Goal: Information Seeking & Learning: Learn about a topic

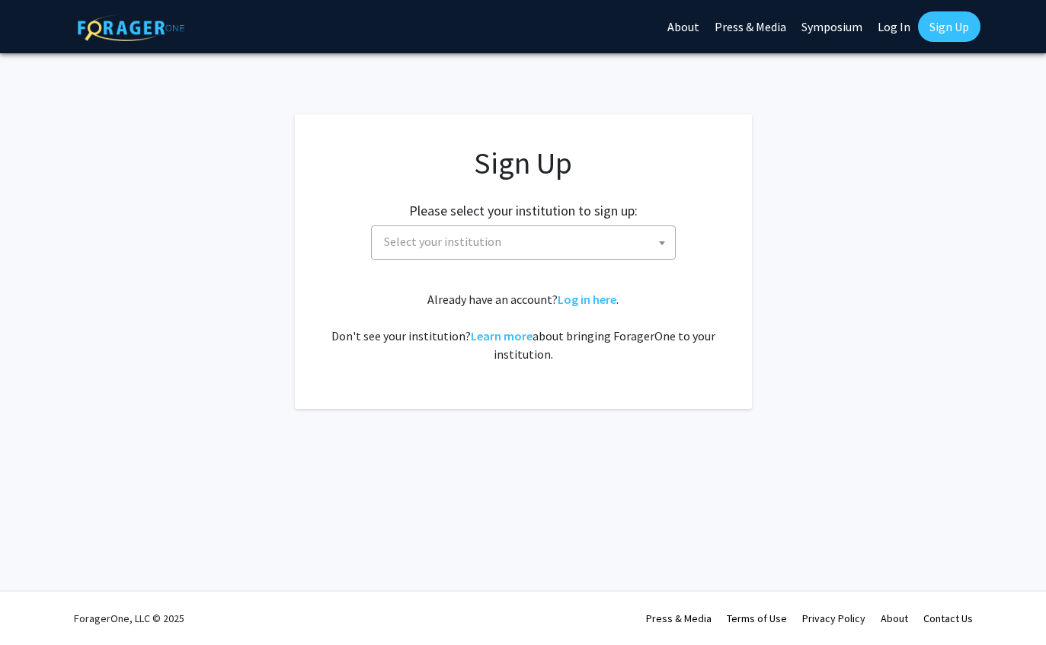
click at [562, 246] on span "Select your institution" at bounding box center [526, 241] width 297 height 31
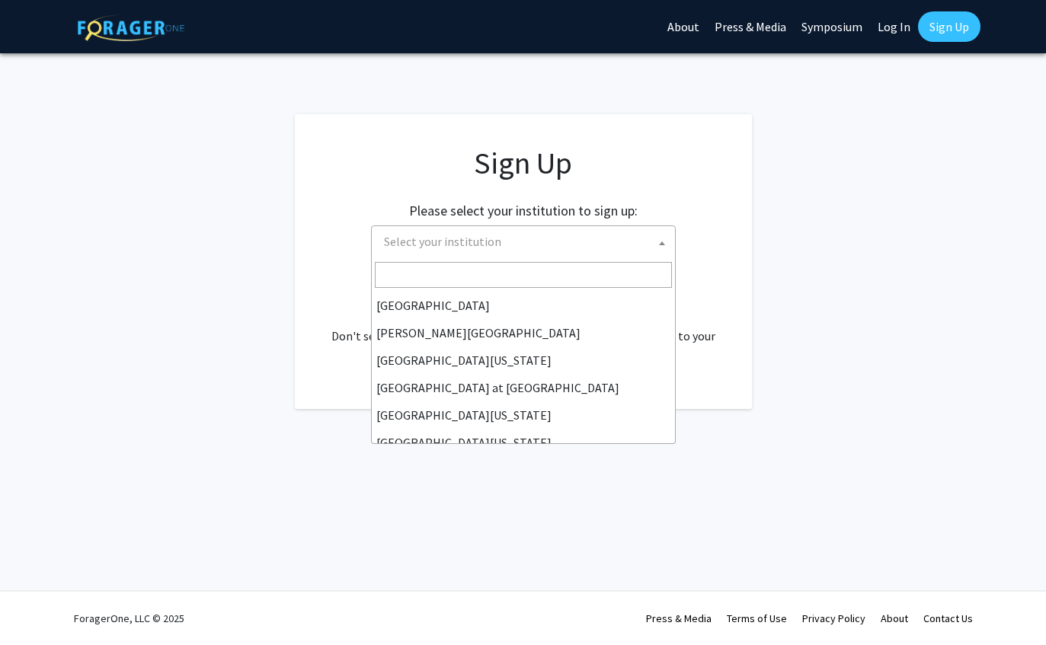
scroll to position [427, 0]
click at [528, 458] on div "Skip navigation About Press & Media Symposium Log In Sign Up Complete your prof…" at bounding box center [523, 322] width 1046 height 645
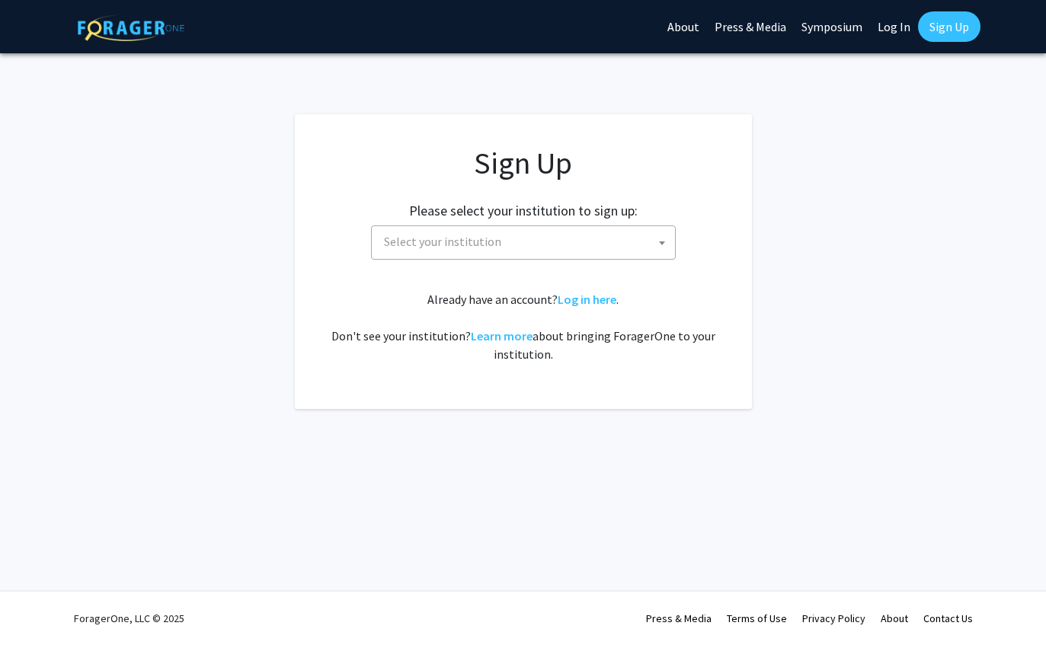
click at [516, 242] on span "Select your institution" at bounding box center [526, 241] width 297 height 31
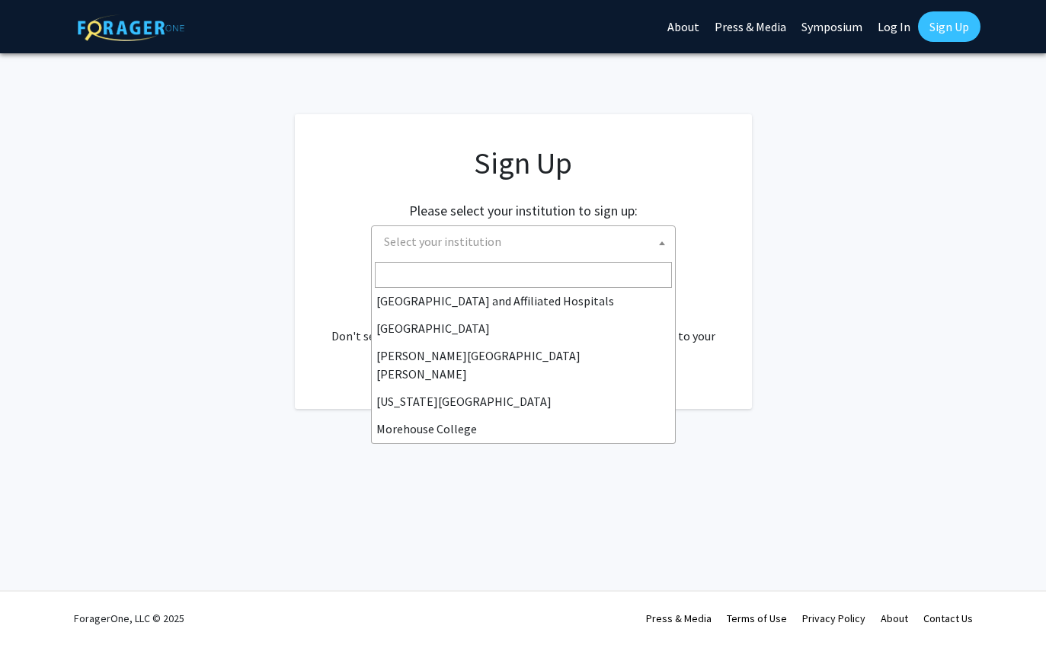
scroll to position [250, 0]
select select "1"
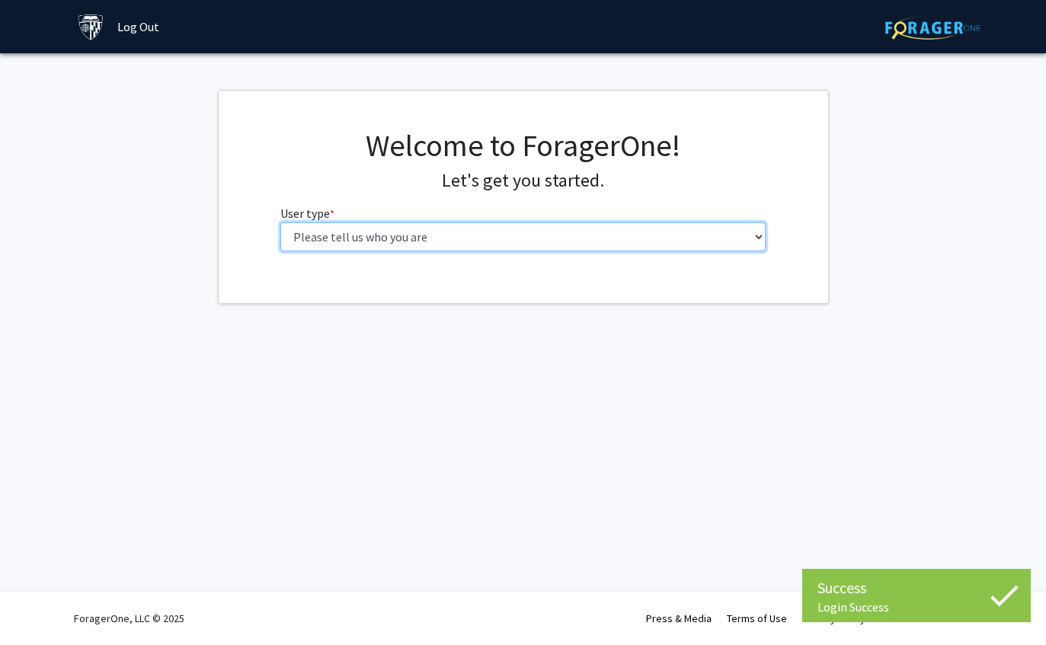
click at [581, 223] on select "Please tell us who you are Undergraduate Student Master's Student Doctoral Cand…" at bounding box center [522, 236] width 485 height 29
select select "2: masters"
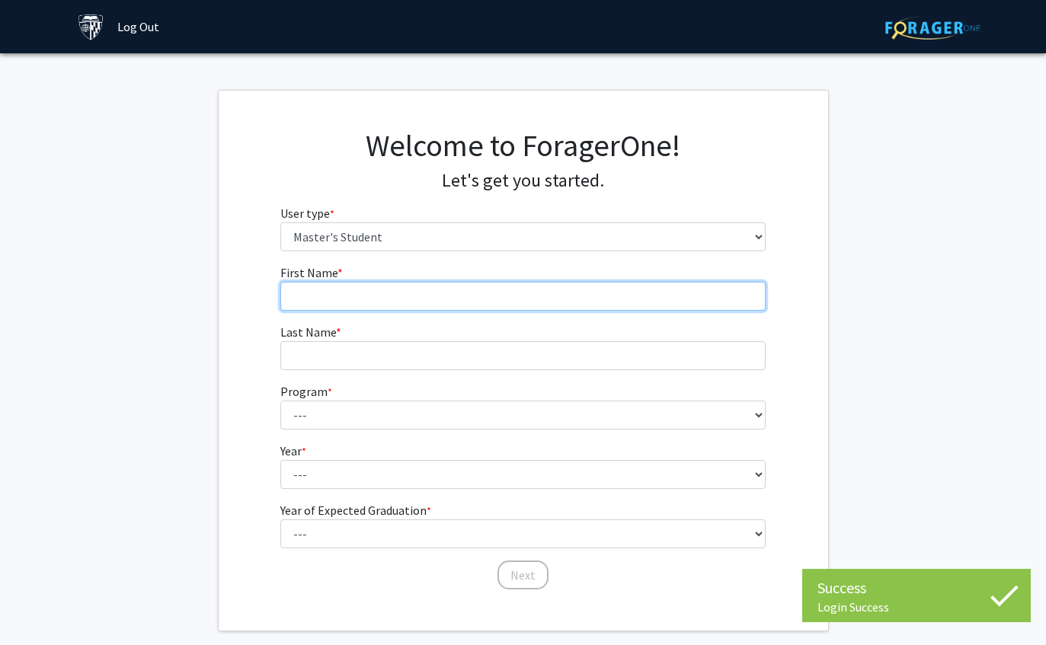
click at [530, 289] on input "First Name * required" at bounding box center [522, 296] width 485 height 29
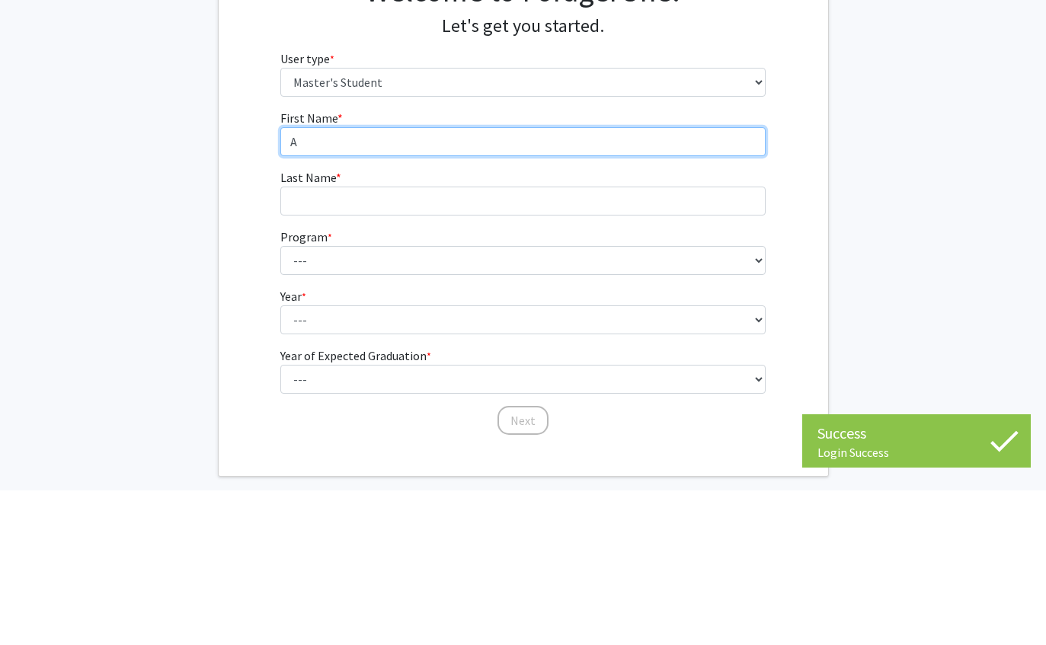
type input "Ay"
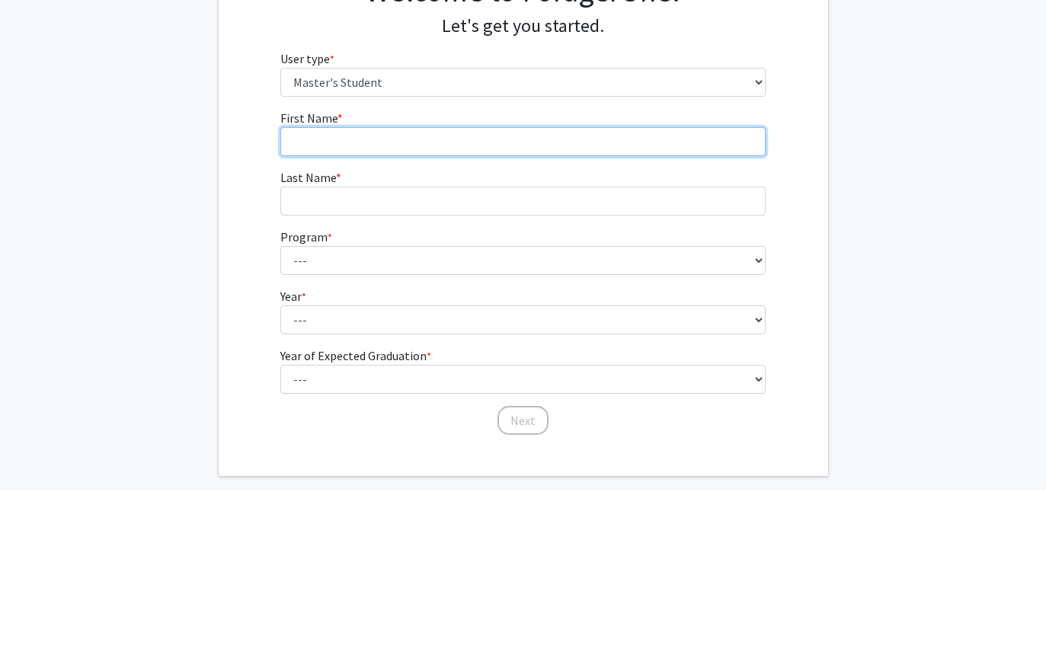
type input "Ayman"
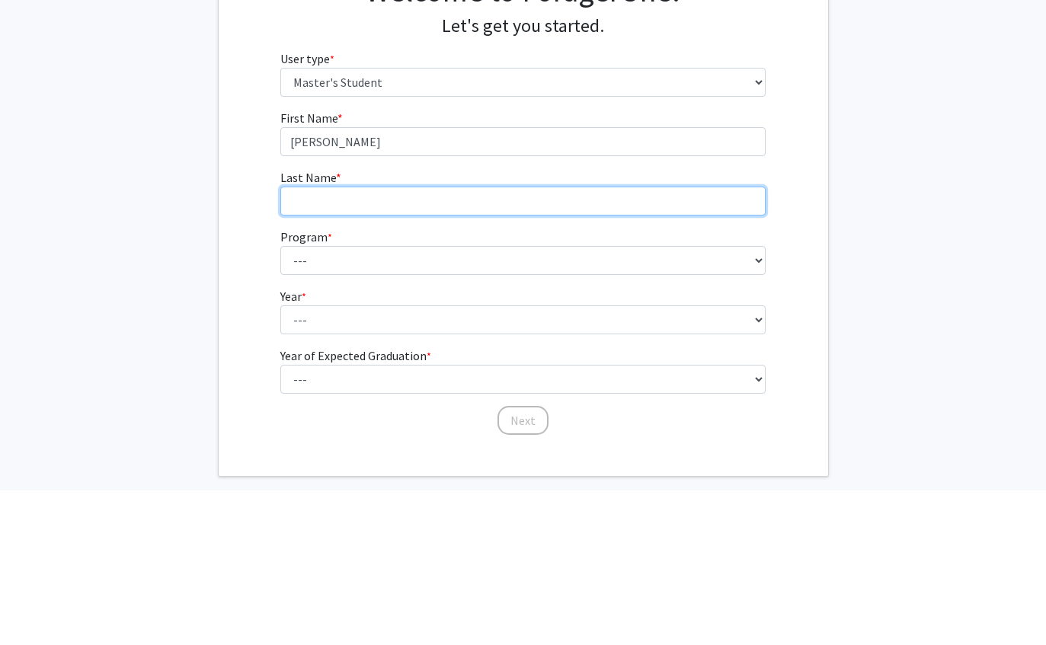
type input "Mahboub"
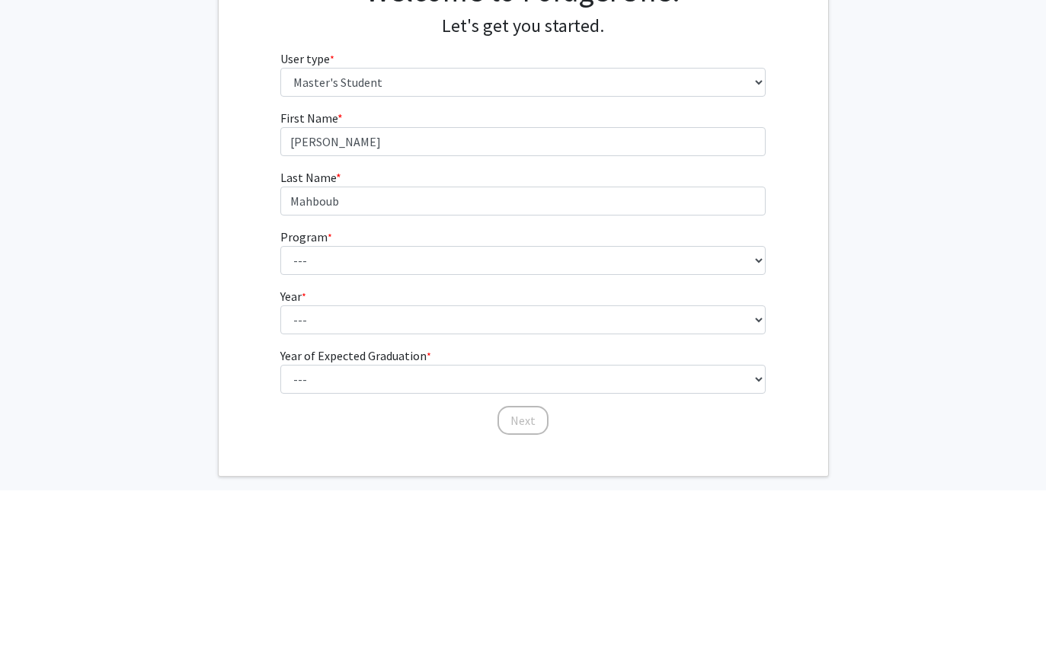
scroll to position [74, 0]
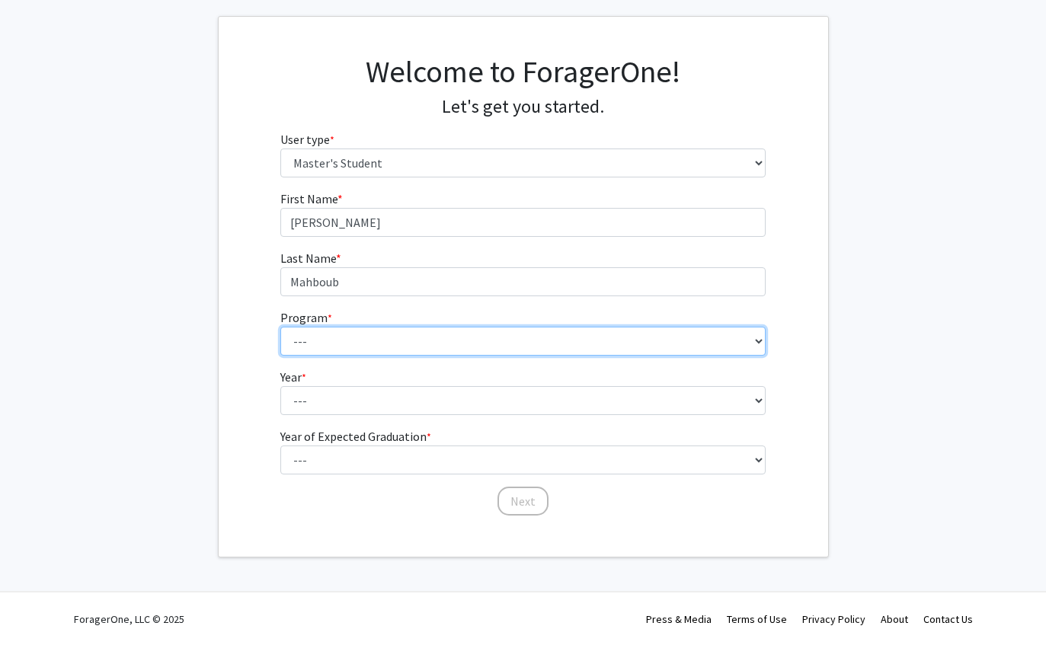
click at [537, 340] on select "--- Anatomy Education Applied and Computational Mathematics Applied Biomedical …" at bounding box center [522, 341] width 485 height 29
select select "26: 18"
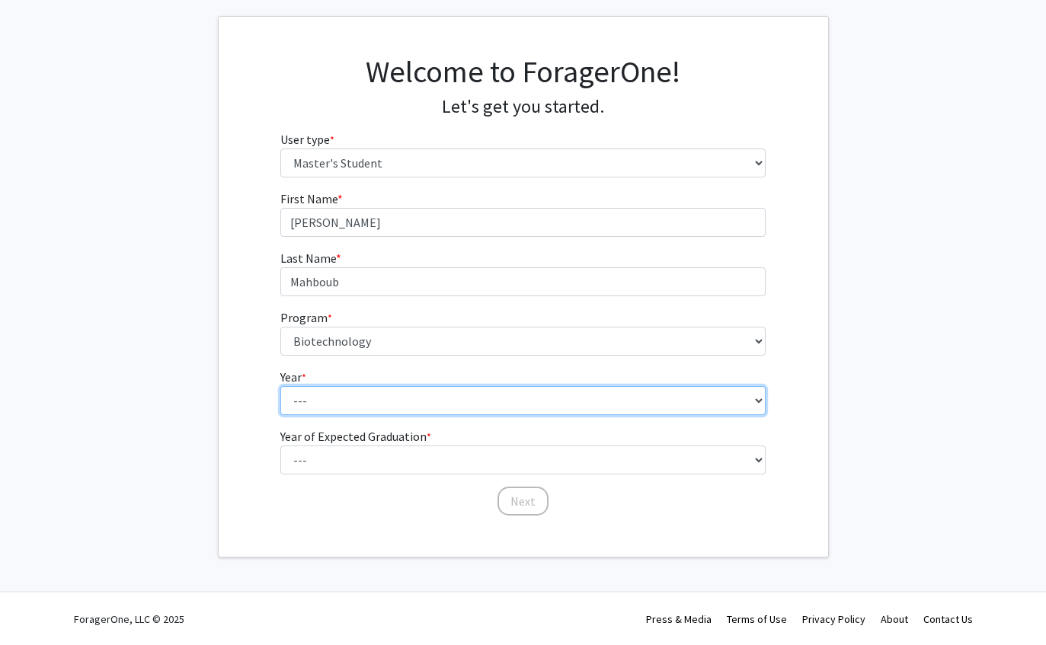
click at [547, 411] on select "--- First Year Second Year" at bounding box center [522, 400] width 485 height 29
select select "1: first_year"
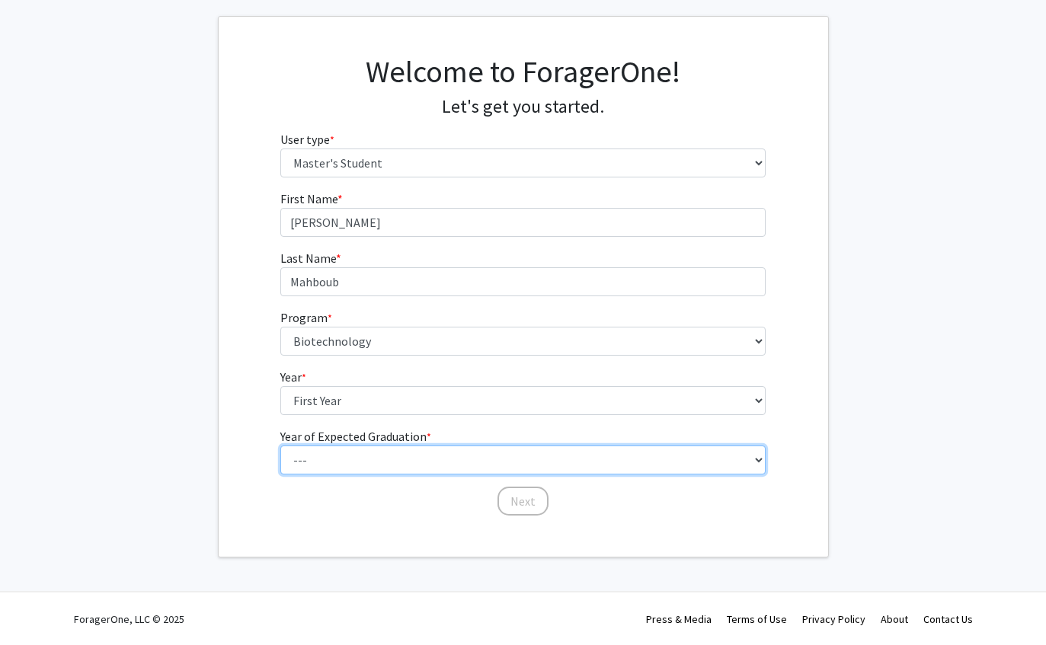
click at [545, 471] on select "--- 2025 2026 2027 2028 2029 2030 2031 2032 2033 2034" at bounding box center [522, 460] width 485 height 29
select select "2: 2026"
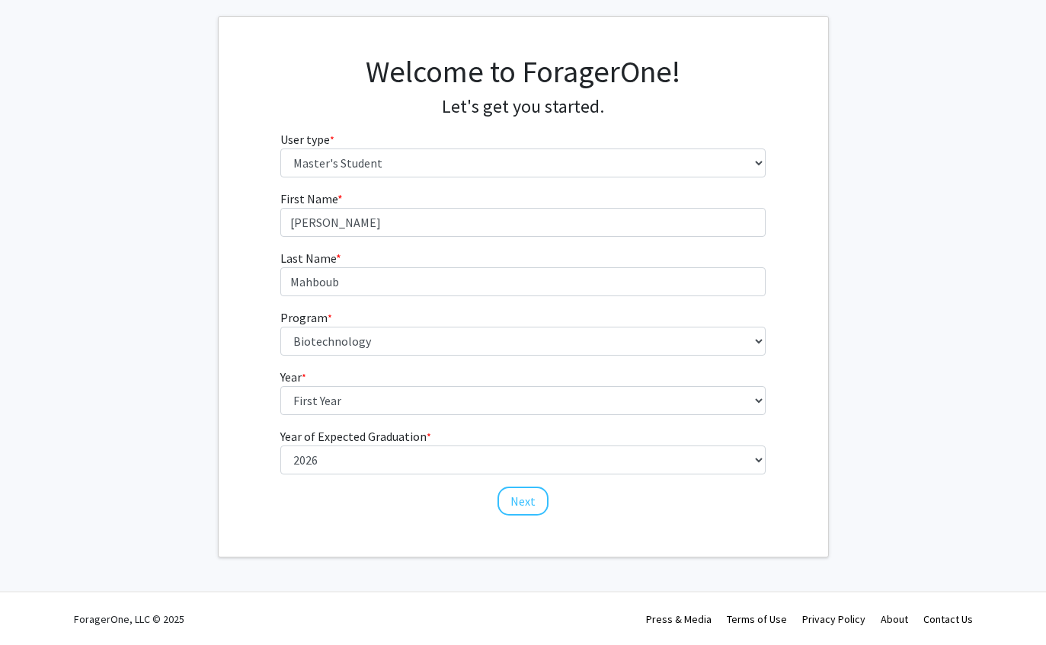
click at [515, 496] on button "Next" at bounding box center [523, 501] width 51 height 29
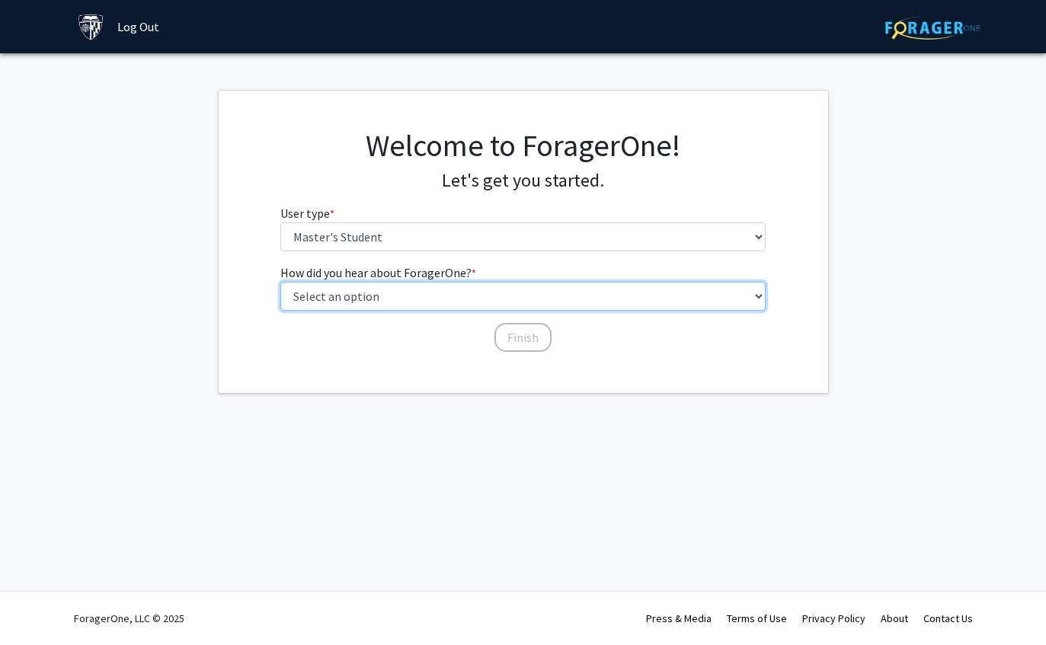
click at [539, 289] on select "Select an option Peer/student recommendation Faculty/staff recommendation Unive…" at bounding box center [522, 296] width 485 height 29
select select "3: university_website"
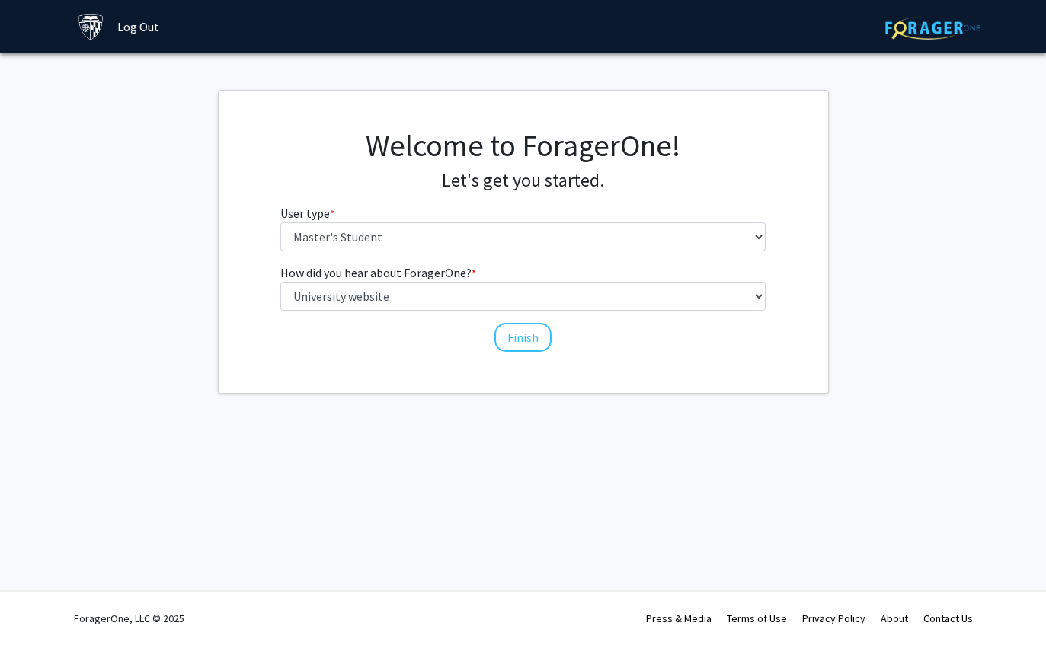
click at [531, 336] on button "Finish" at bounding box center [523, 337] width 57 height 29
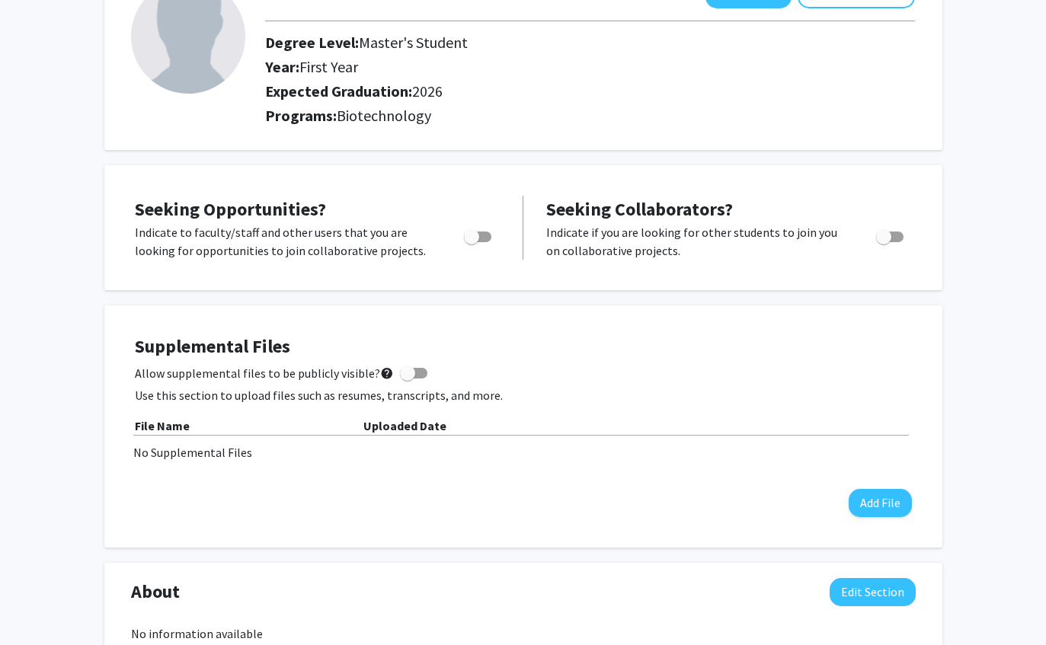
scroll to position [129, 0]
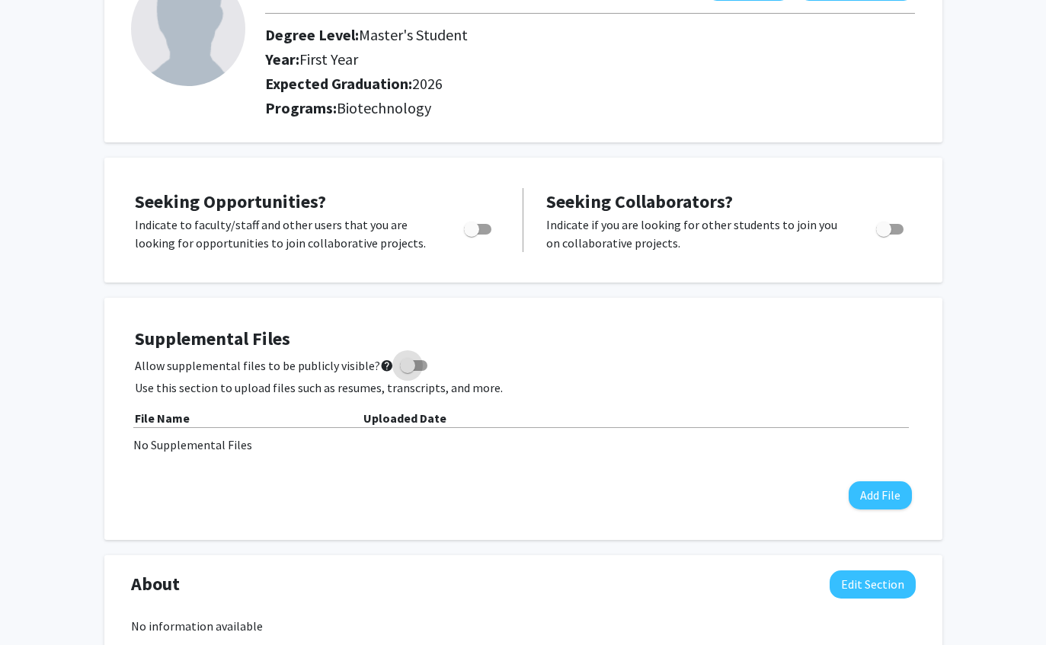
click at [380, 368] on mat-icon "help" at bounding box center [387, 366] width 14 height 18
click at [407, 371] on input "Allow supplemental files to be publicly visible? help" at bounding box center [407, 371] width 1 height 1
click at [418, 364] on span at bounding box center [419, 365] width 15 height 15
click at [408, 371] on input "Allow supplemental files to be publicly visible? help" at bounding box center [407, 371] width 1 height 1
checkbox input "false"
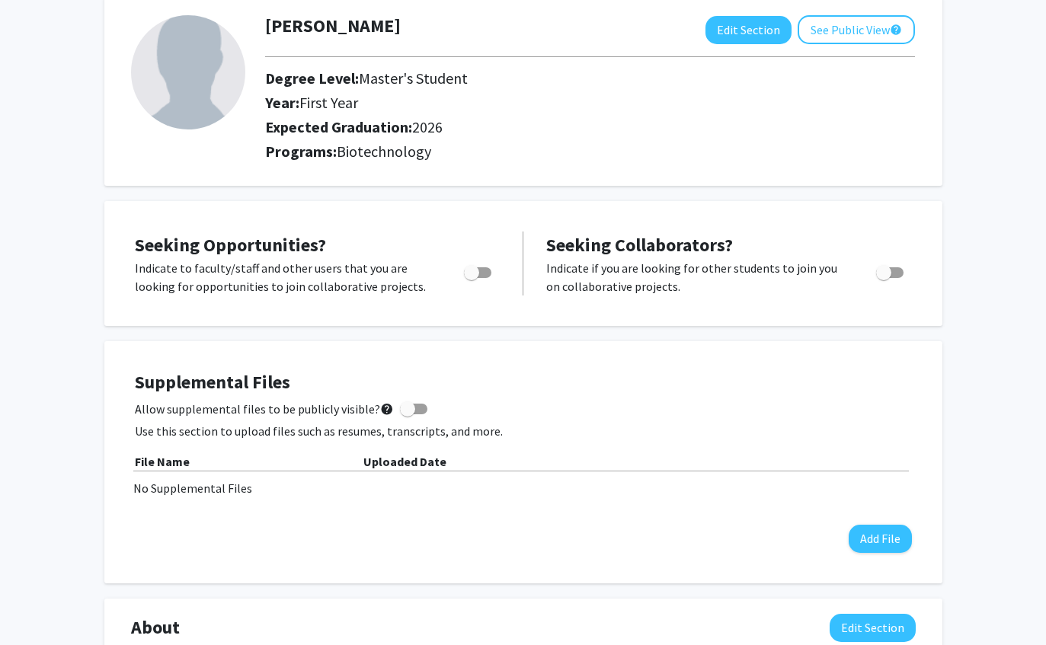
scroll to position [0, 0]
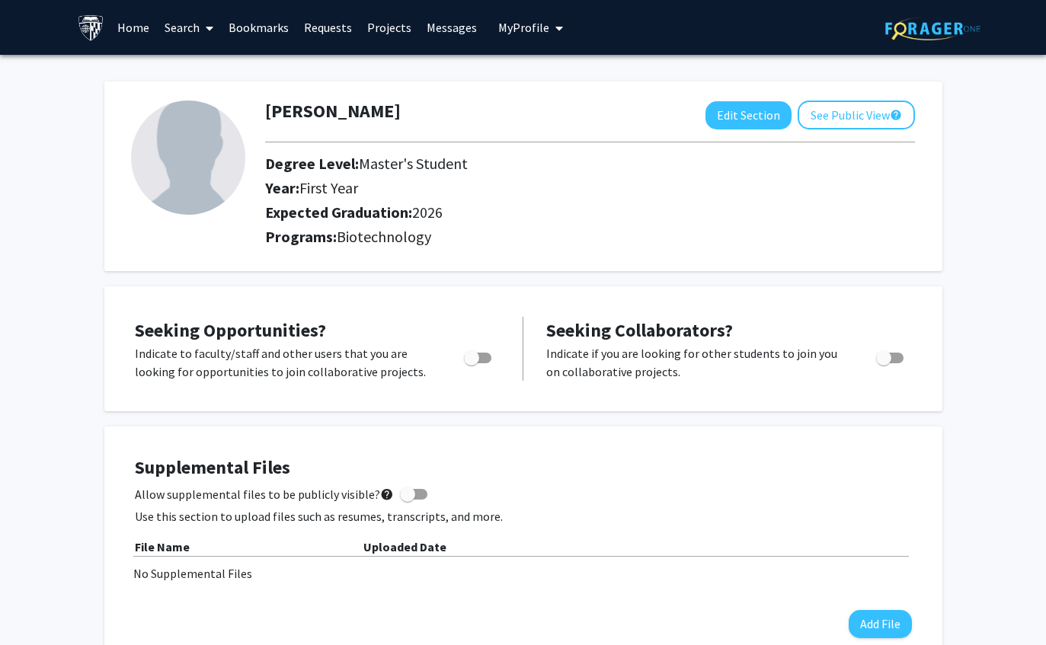
click at [489, 357] on span "Toggle" at bounding box center [477, 358] width 27 height 11
click at [472, 363] on input "Are you actively seeking opportunities?" at bounding box center [471, 363] width 1 height 1
checkbox input "true"
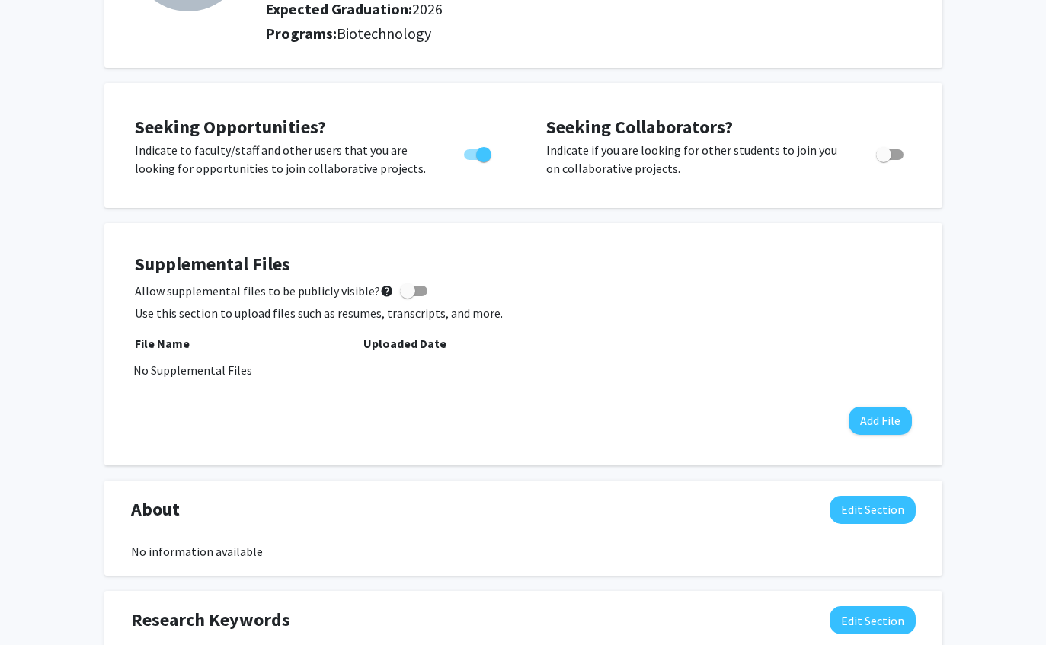
scroll to position [248, 0]
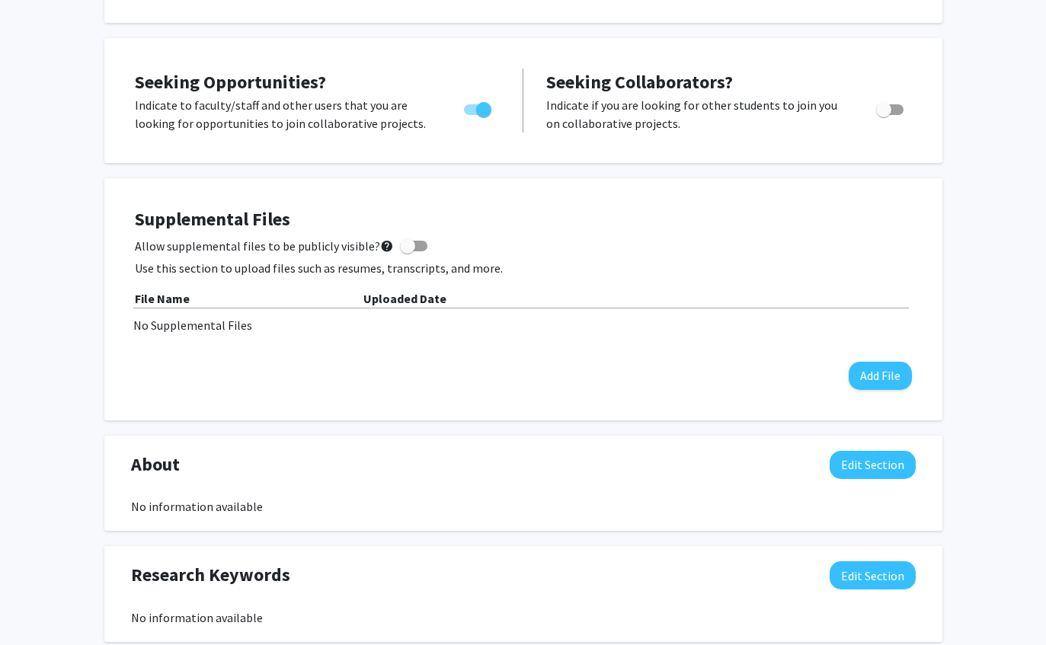
click at [891, 116] on label "Toggle" at bounding box center [887, 110] width 34 height 18
click at [884, 116] on input "Would you like to receive other student requests to work with you?" at bounding box center [883, 116] width 1 height 1
checkbox input "true"
click at [383, 244] on mat-icon "help" at bounding box center [387, 246] width 14 height 18
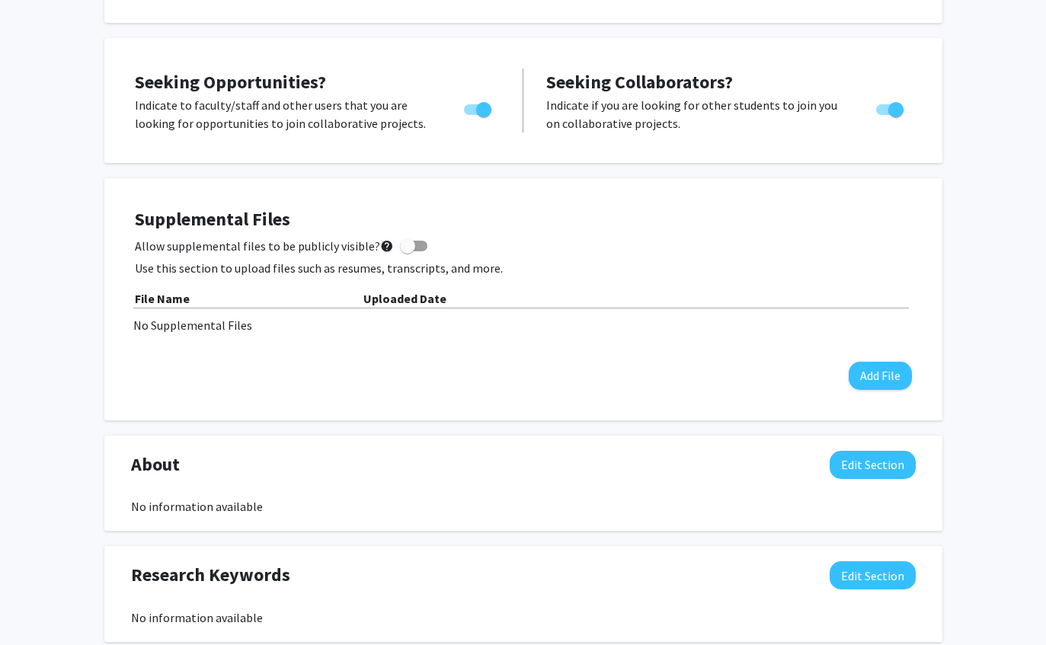
click at [407, 251] on input "Allow supplemental files to be publicly visible? help" at bounding box center [407, 251] width 1 height 1
click at [385, 239] on mat-icon "help" at bounding box center [387, 246] width 14 height 18
click at [407, 251] on input "Allow supplemental files to be publicly visible? help" at bounding box center [407, 251] width 1 height 1
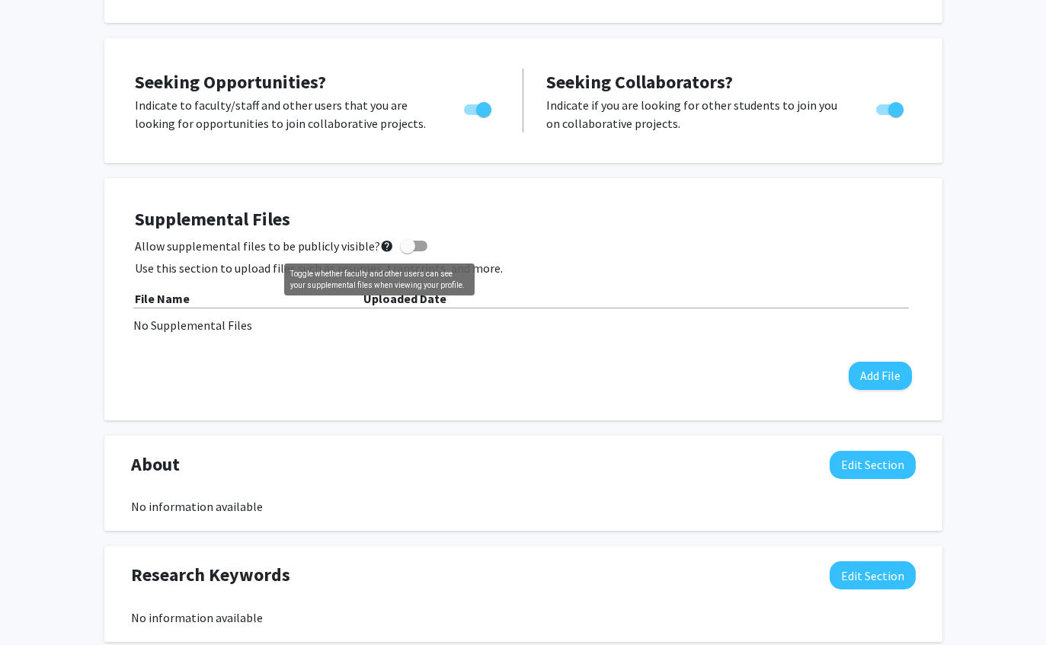
click at [380, 251] on mat-icon "help" at bounding box center [387, 246] width 14 height 18
click at [407, 251] on input "Allow supplemental files to be publicly visible? help" at bounding box center [407, 251] width 1 height 1
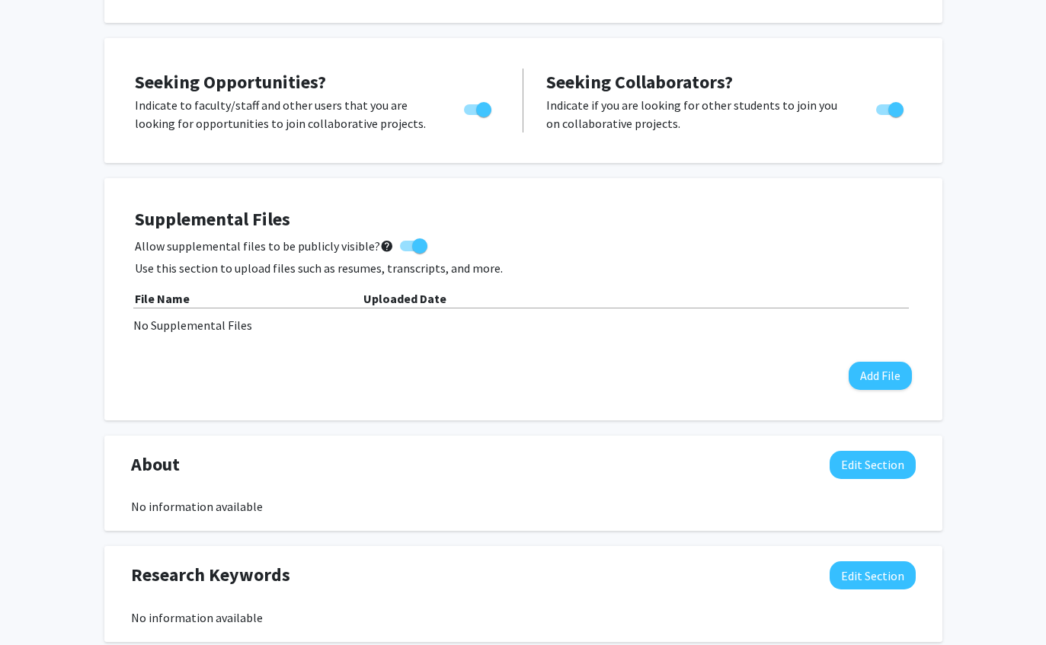
click at [380, 249] on mat-icon "help" at bounding box center [387, 246] width 14 height 18
click at [407, 251] on input "Allow supplemental files to be publicly visible? help" at bounding box center [407, 251] width 1 height 1
checkbox input "false"
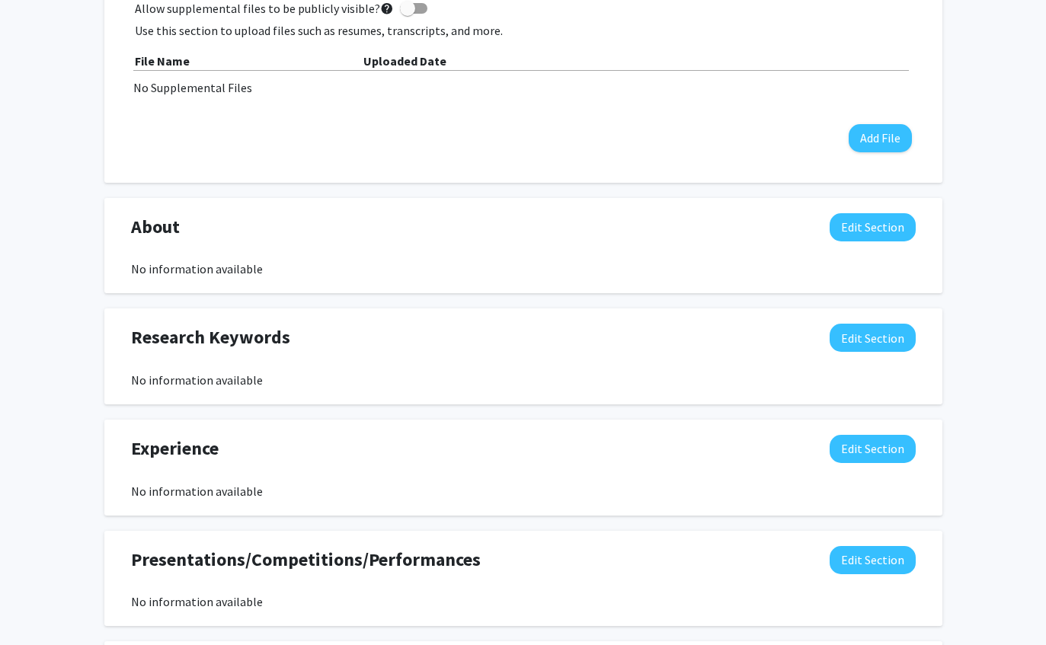
scroll to position [533, 0]
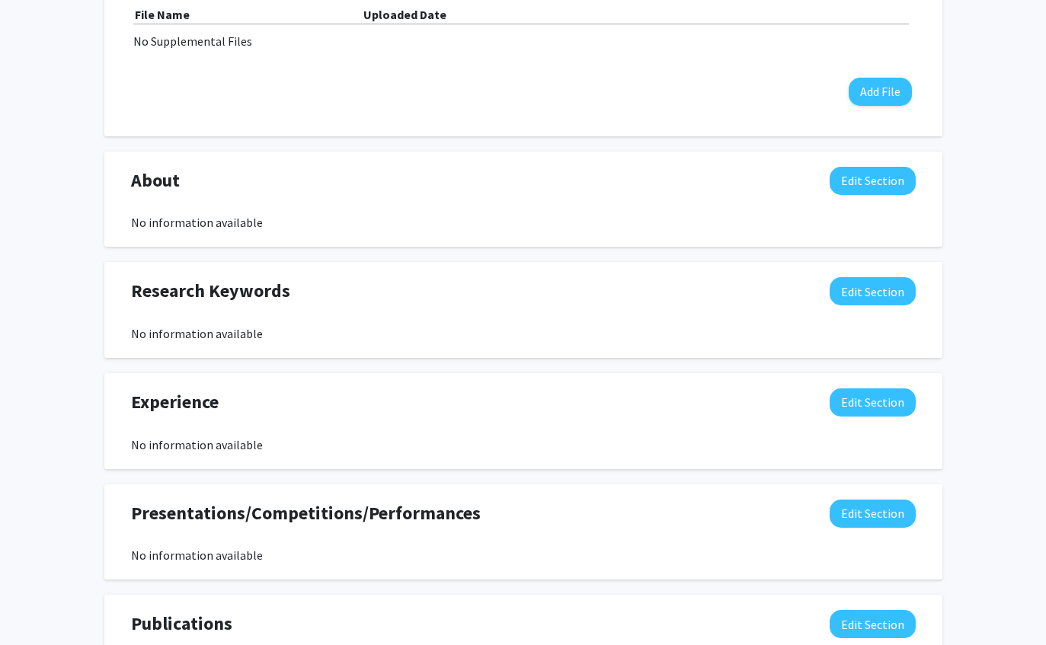
click at [873, 402] on button "Edit Section" at bounding box center [873, 403] width 86 height 28
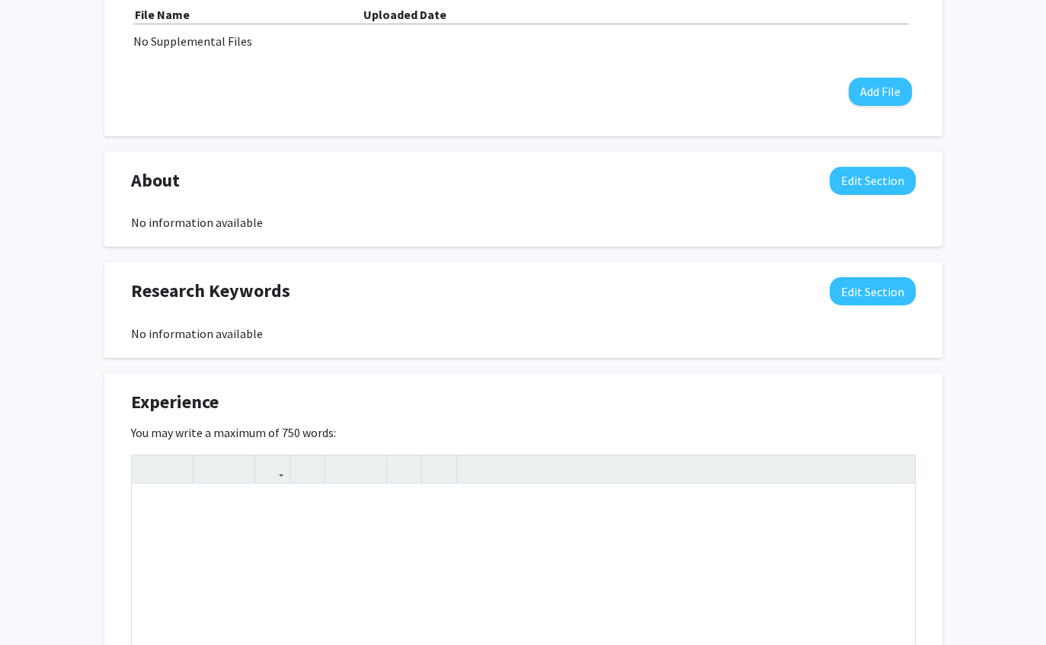
click at [699, 341] on div "Research Keywords Edit Section No information available You may write a maximum…" at bounding box center [523, 310] width 838 height 96
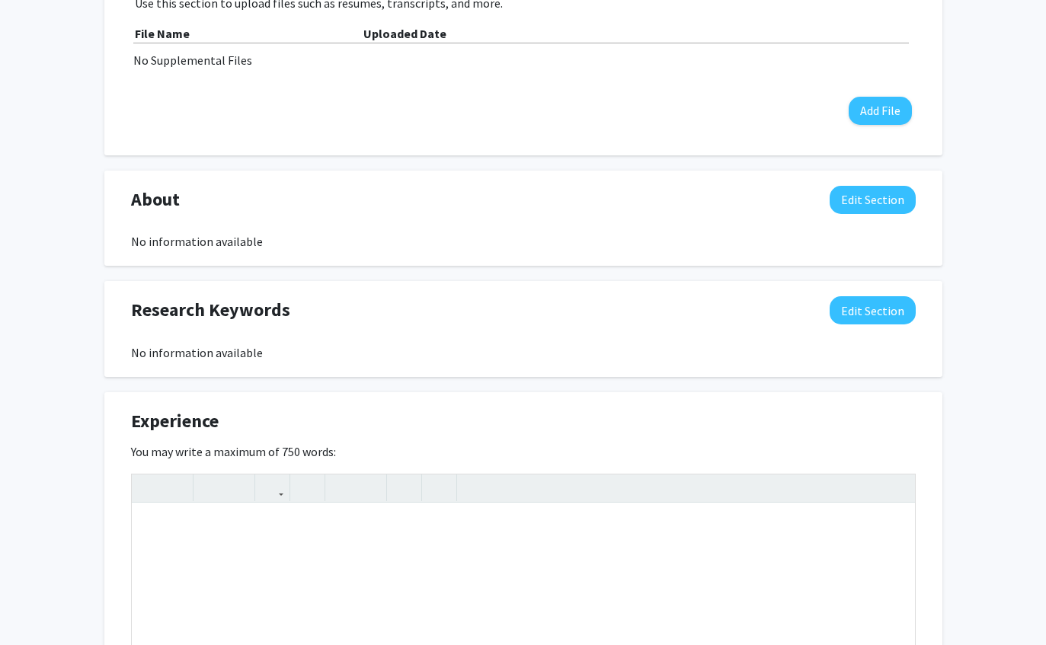
click at [857, 322] on button "Edit Section" at bounding box center [873, 311] width 86 height 28
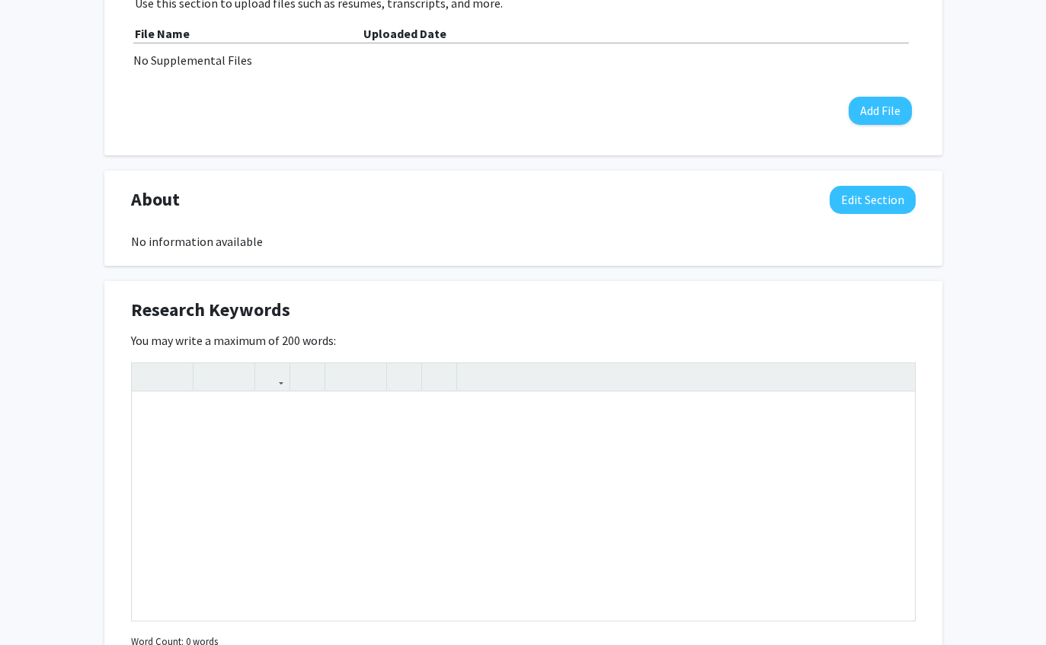
click at [860, 309] on div "Research Keywords Edit Section" at bounding box center [524, 313] width 808 height 35
type textarea "L"
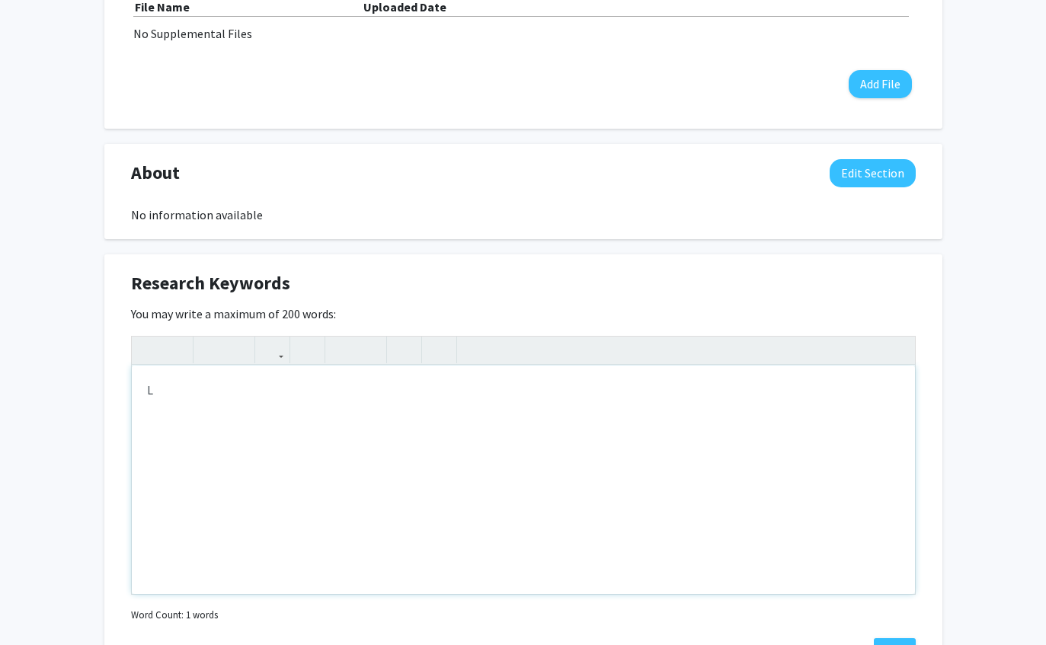
scroll to position [528, 0]
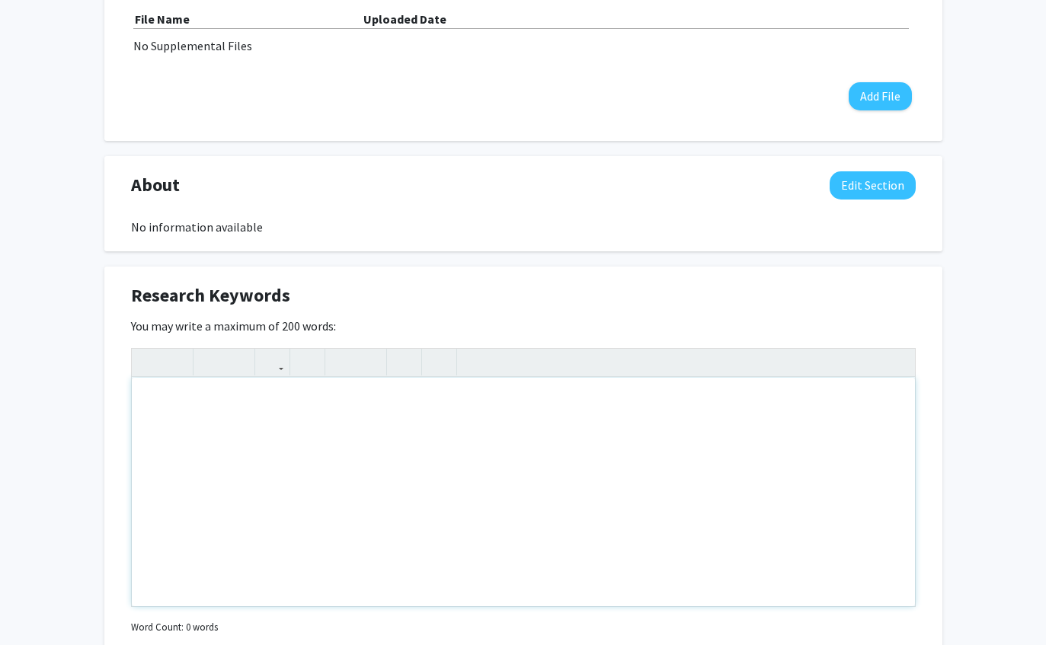
click at [904, 359] on div "Insert link Remove link" at bounding box center [523, 477] width 785 height 259
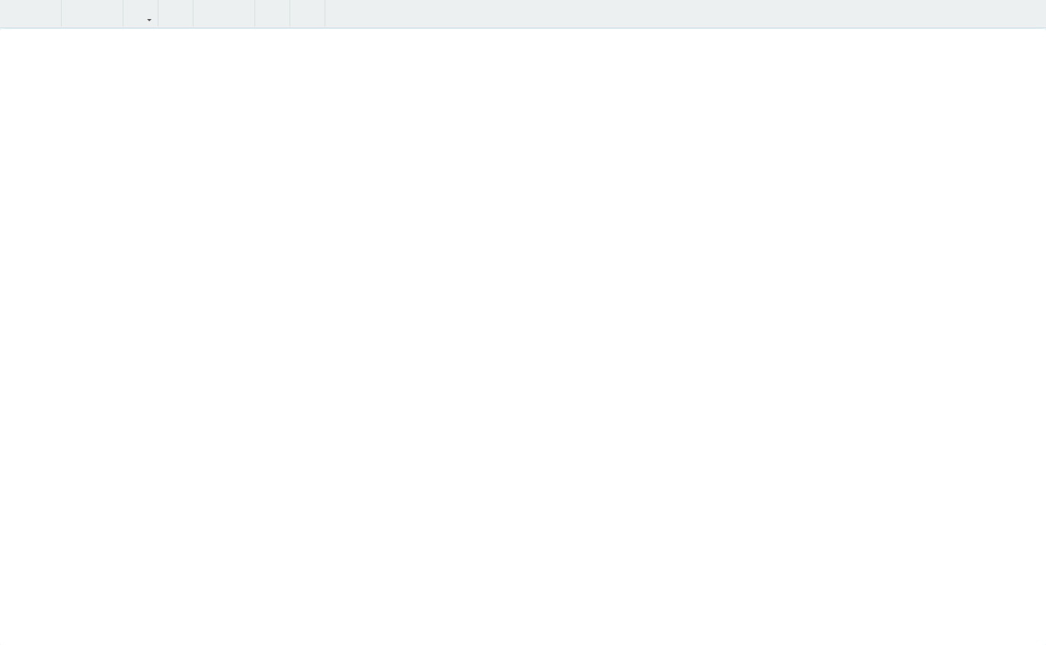
click at [1028, 23] on div "Ayman Mahboub Edit Section See Public View help Degree Level: Master's Student …" at bounding box center [523, 381] width 1046 height 1708
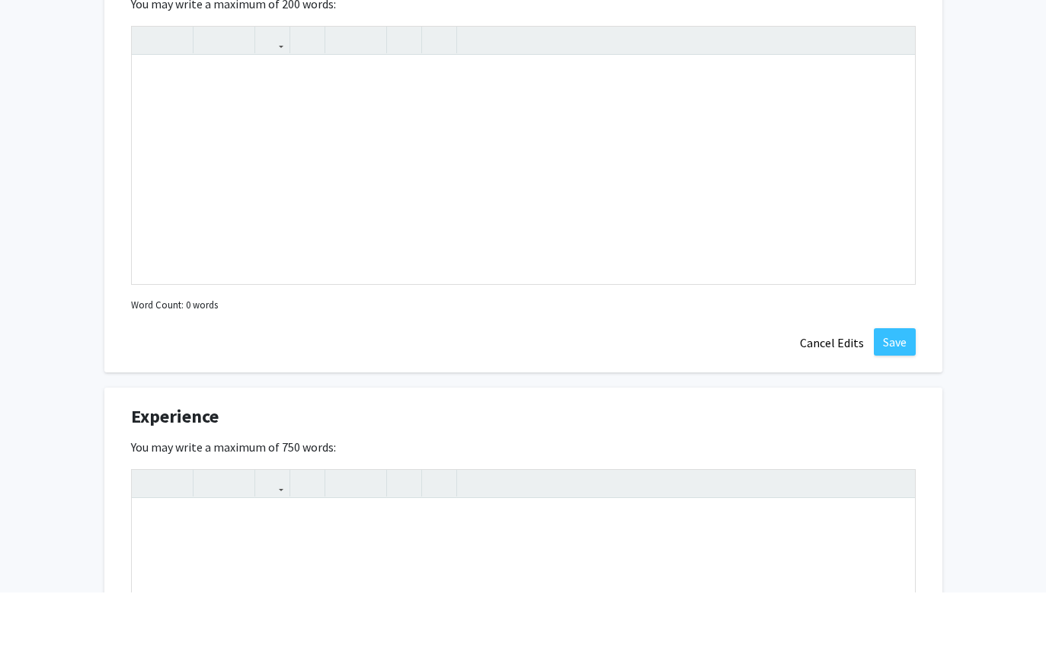
click at [830, 381] on button "Cancel Edits" at bounding box center [832, 395] width 84 height 29
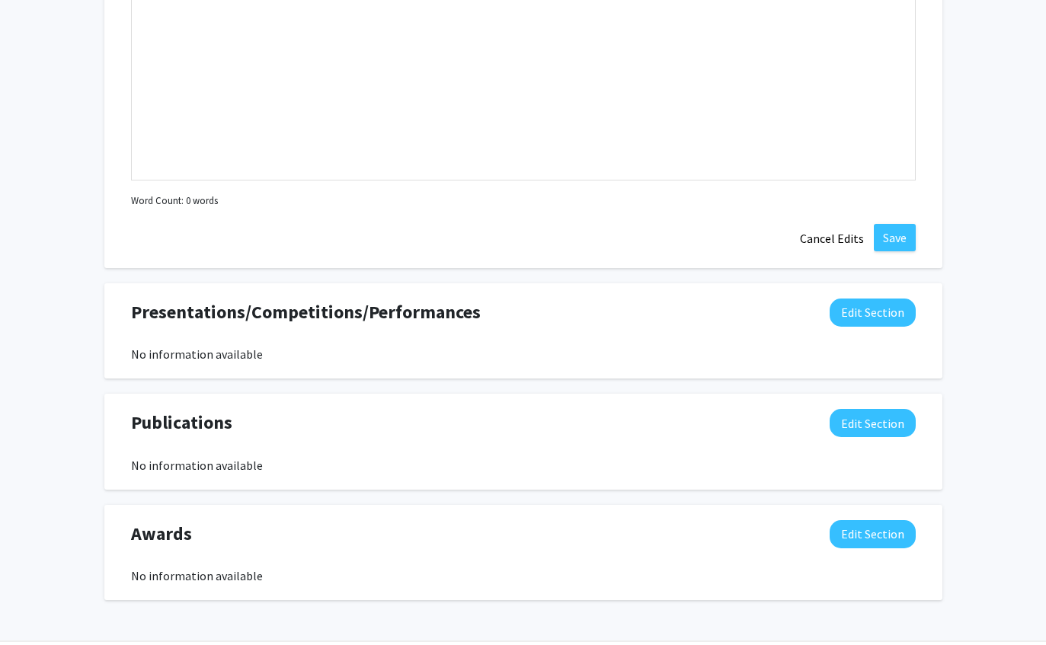
click at [841, 236] on button "Cancel Edits" at bounding box center [832, 238] width 84 height 29
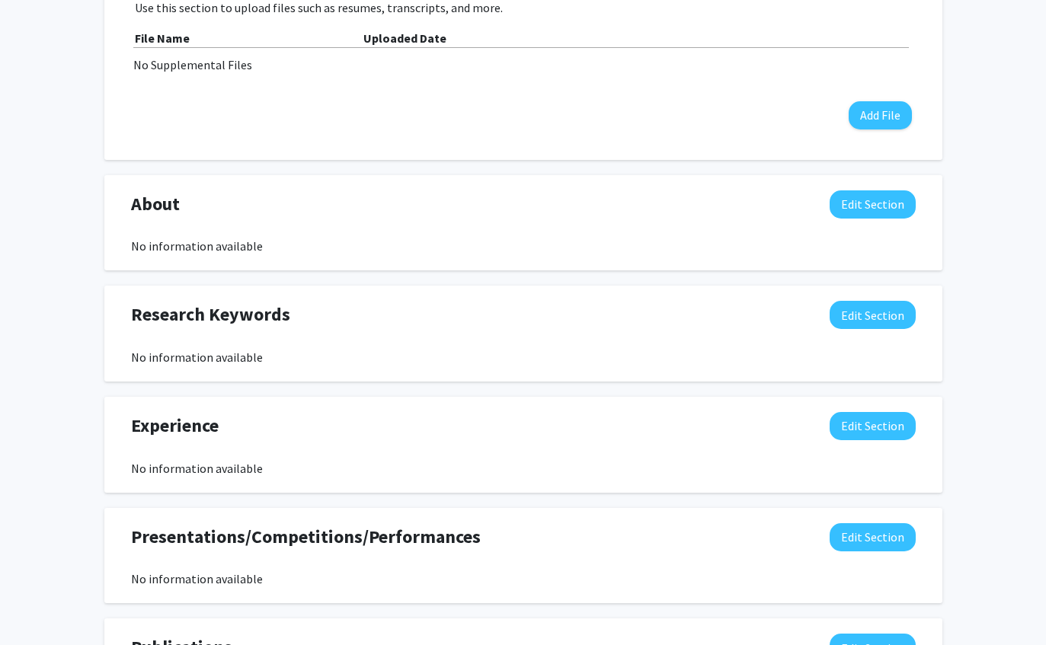
scroll to position [0, 0]
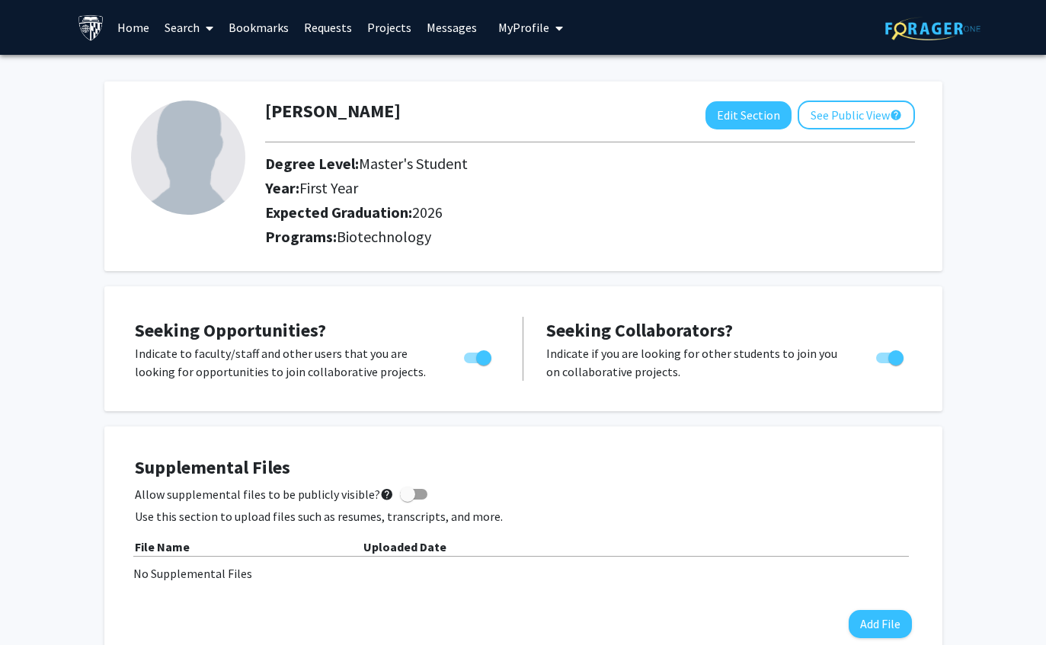
click at [205, 24] on span at bounding box center [207, 28] width 14 height 53
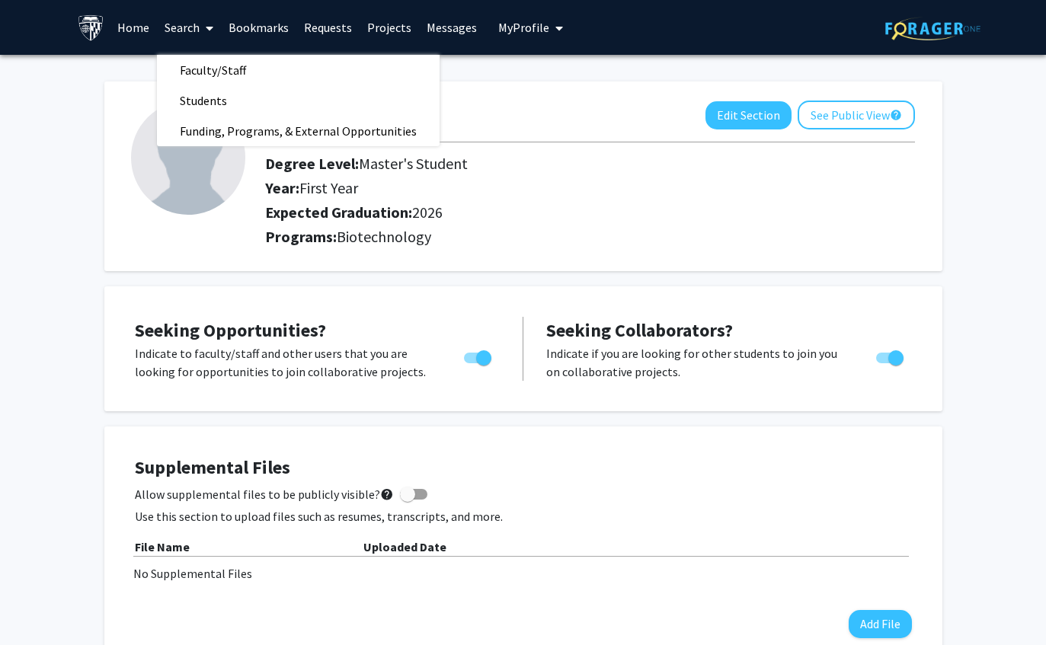
click at [277, 104] on link "Students" at bounding box center [298, 100] width 283 height 23
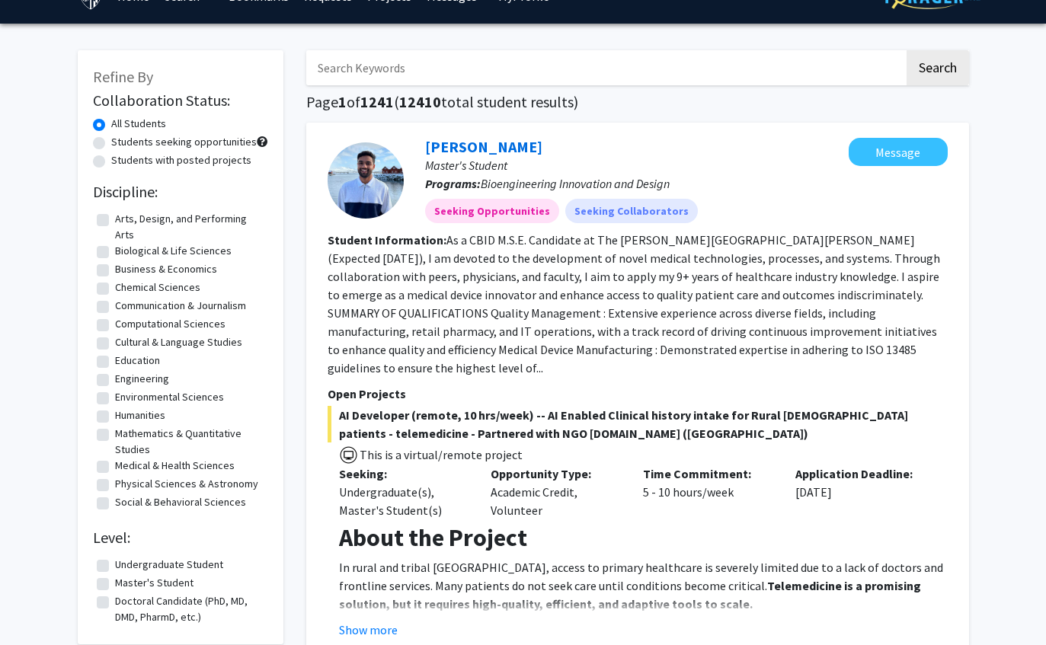
scroll to position [35, 0]
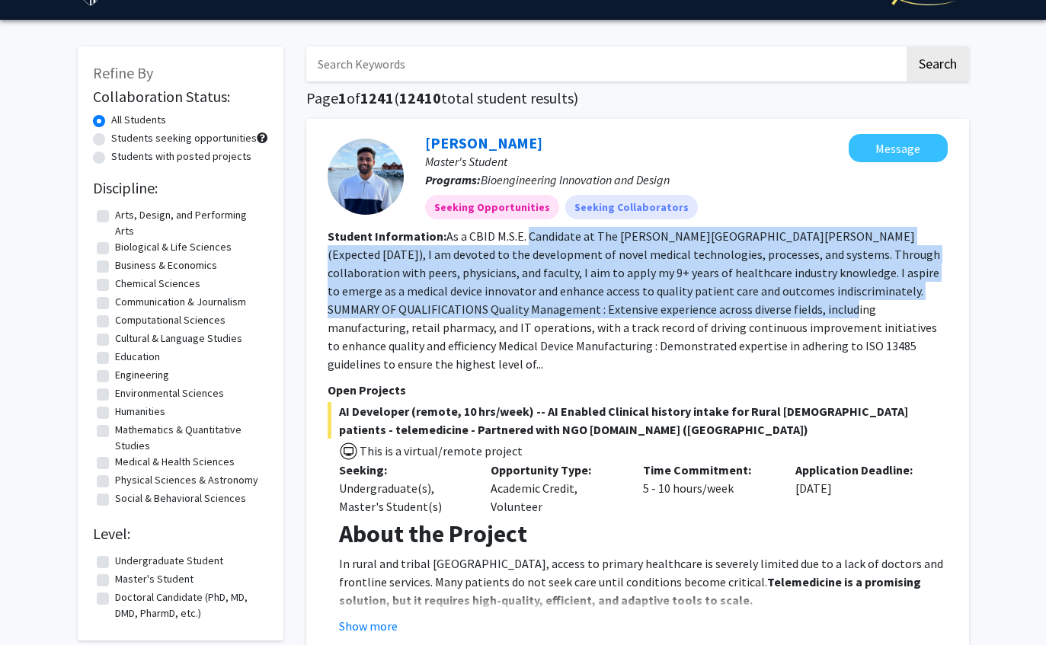
click at [723, 381] on section "Open Projects AI Developer (remote, 10 hrs/week) -- AI Enabled Clinical history…" at bounding box center [638, 508] width 620 height 254
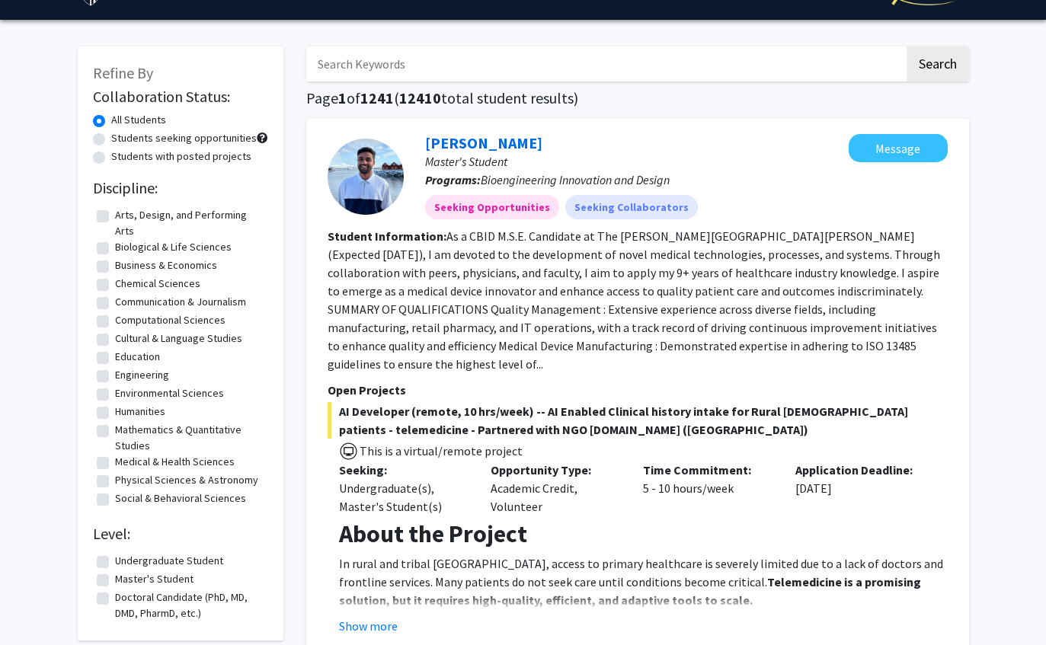
click at [386, 617] on button "Show more" at bounding box center [368, 626] width 59 height 18
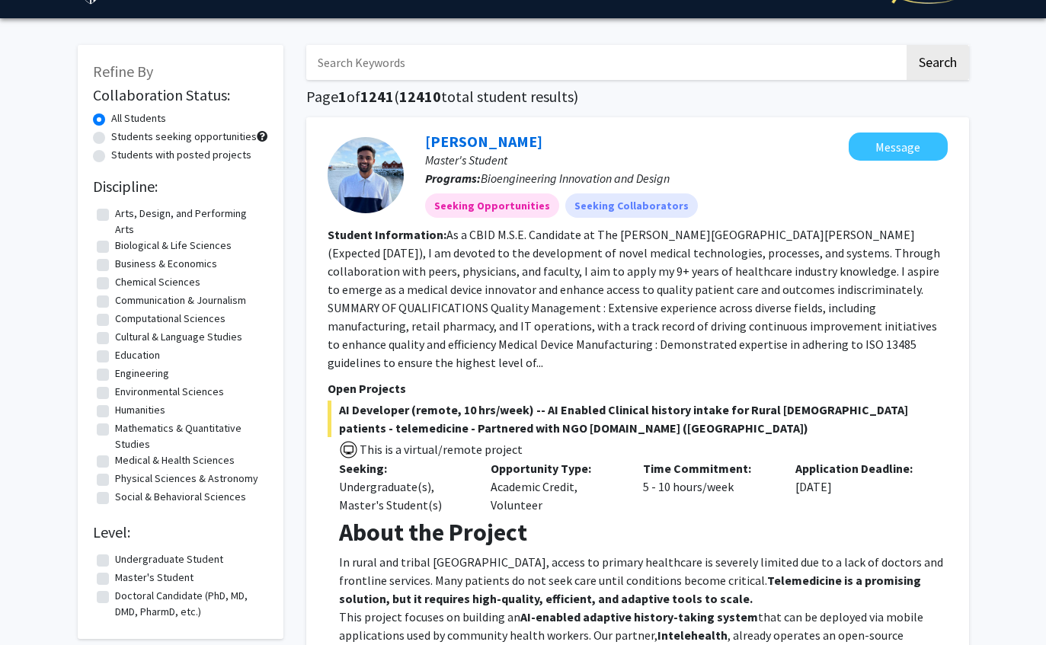
scroll to position [43, 0]
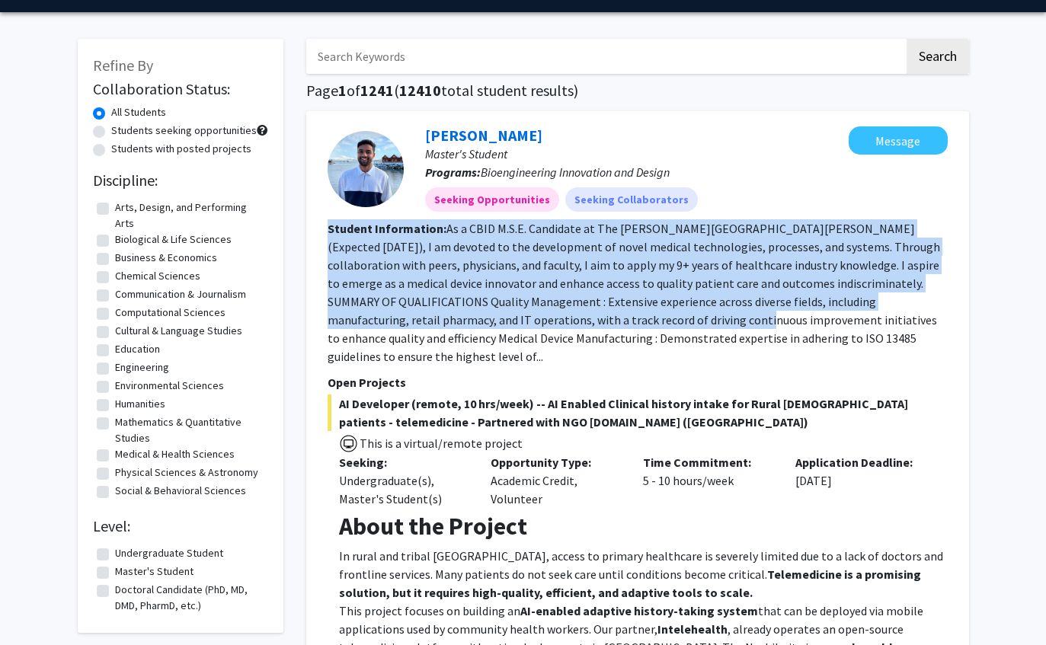
click at [521, 431] on span "This is a virtual/remote project" at bounding box center [638, 442] width 620 height 22
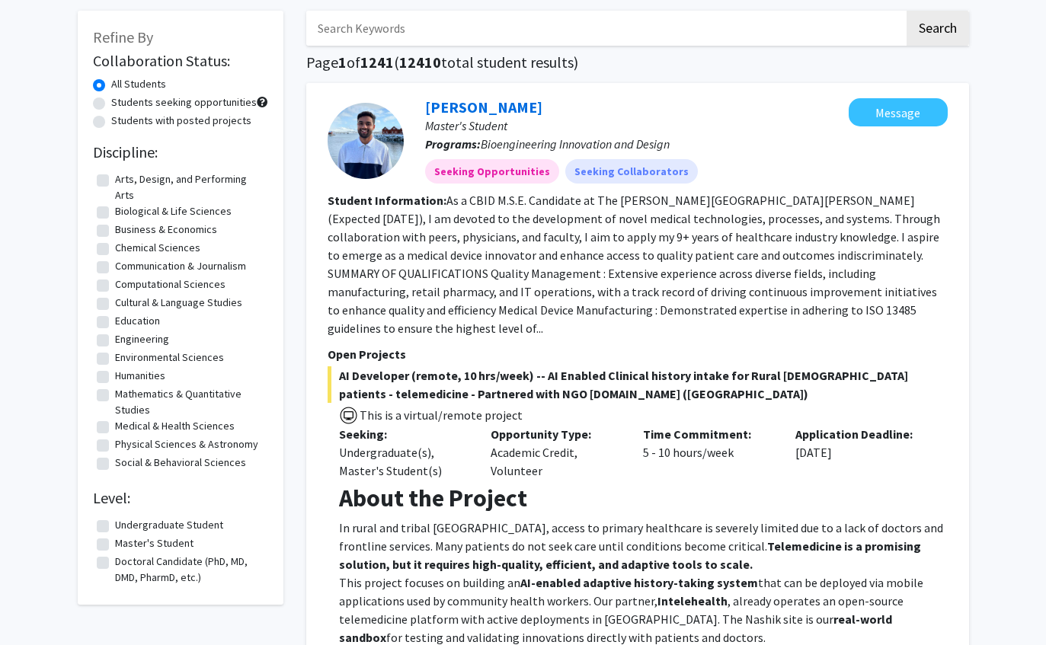
scroll to position [69, 0]
click at [214, 205] on label "Biological & Life Sciences" at bounding box center [173, 213] width 117 height 16
click at [125, 205] on input "Biological & Life Sciences" at bounding box center [120, 210] width 10 height 10
checkbox input "true"
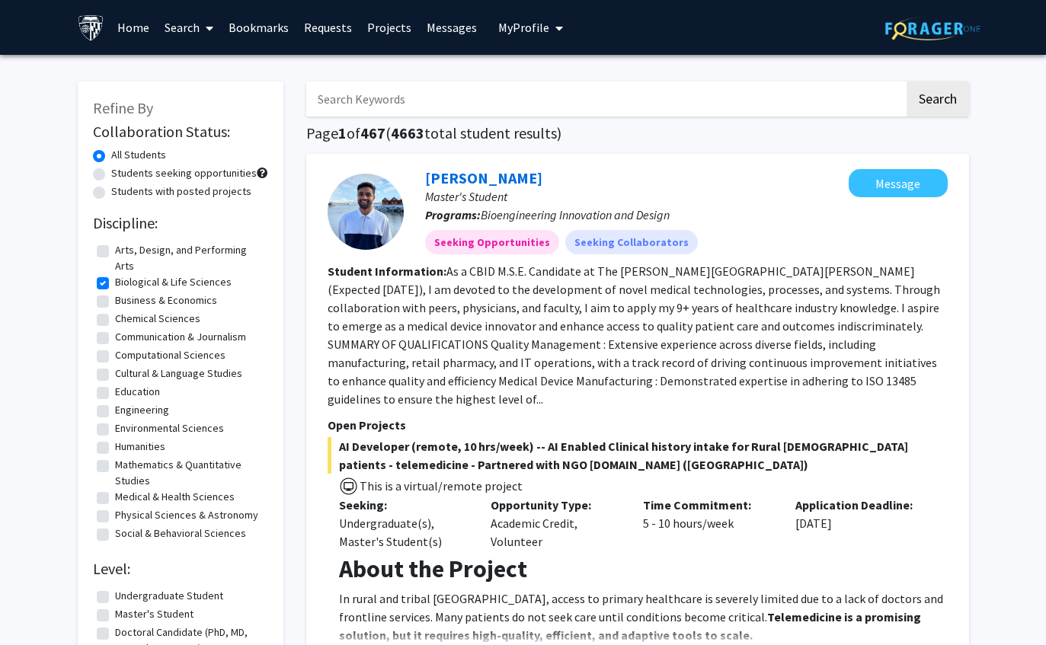
click at [165, 607] on label "Master's Student" at bounding box center [154, 615] width 78 height 16
click at [125, 607] on input "Master's Student" at bounding box center [120, 612] width 10 height 10
checkbox input "true"
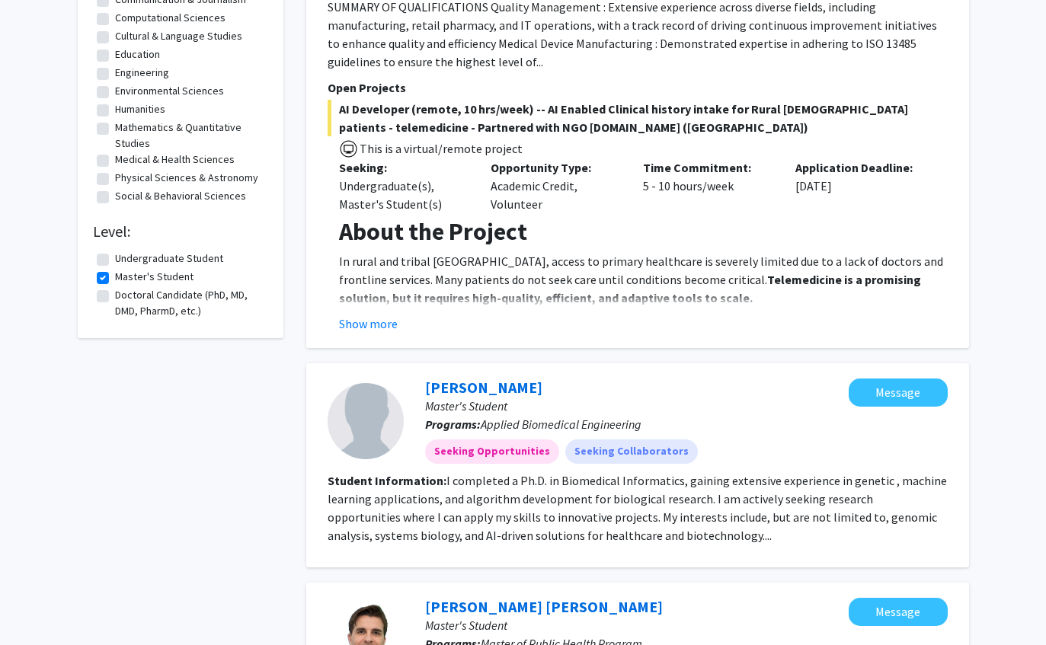
scroll to position [382, 0]
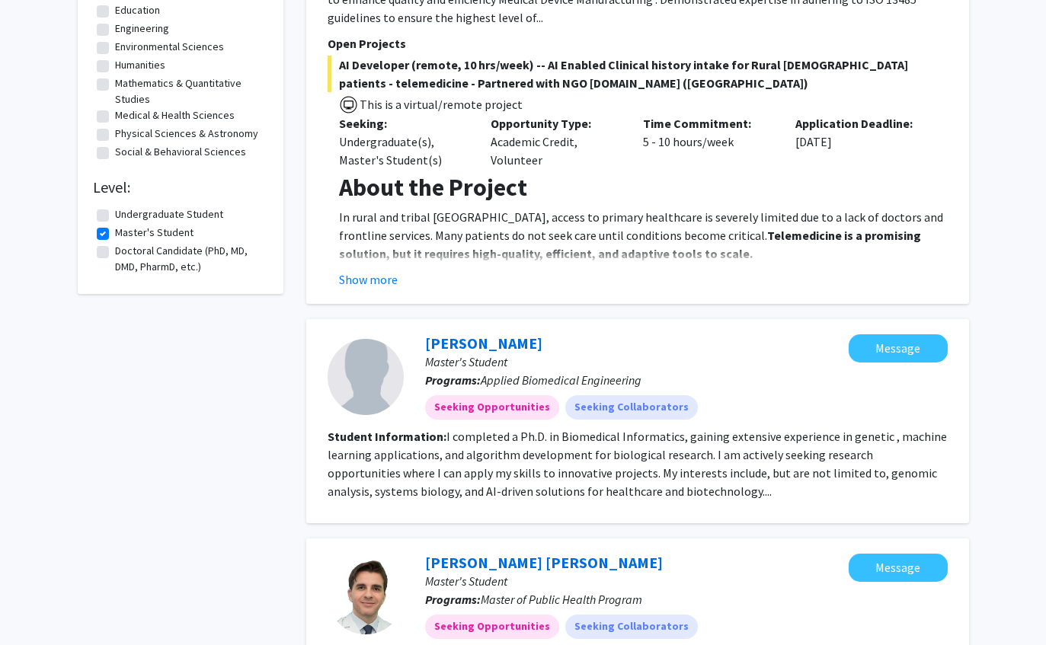
click at [600, 434] on fg-read-more "I completed a Ph.D. in Biomedical Informatics, gaining extensive experience in …" at bounding box center [637, 464] width 619 height 70
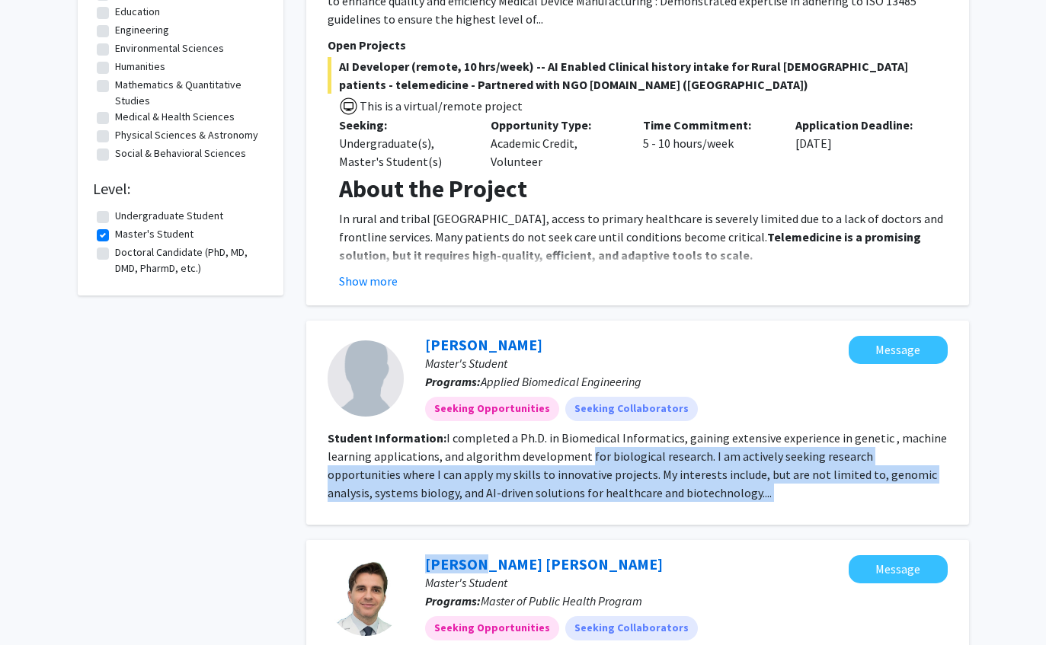
click at [587, 354] on p "Master's Student" at bounding box center [637, 363] width 424 height 18
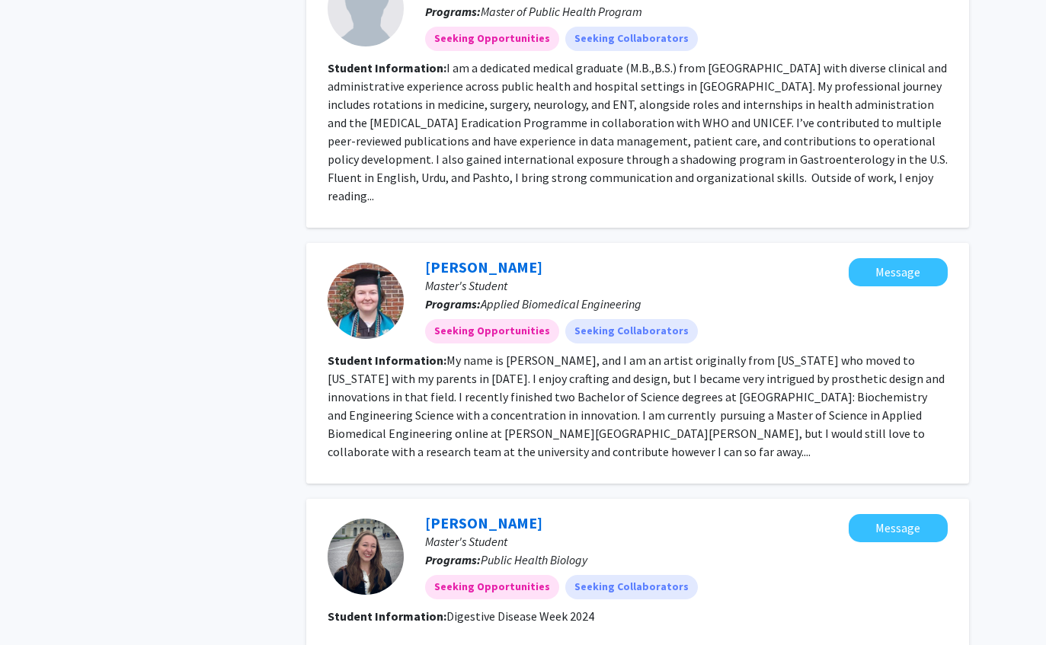
scroll to position [2316, 0]
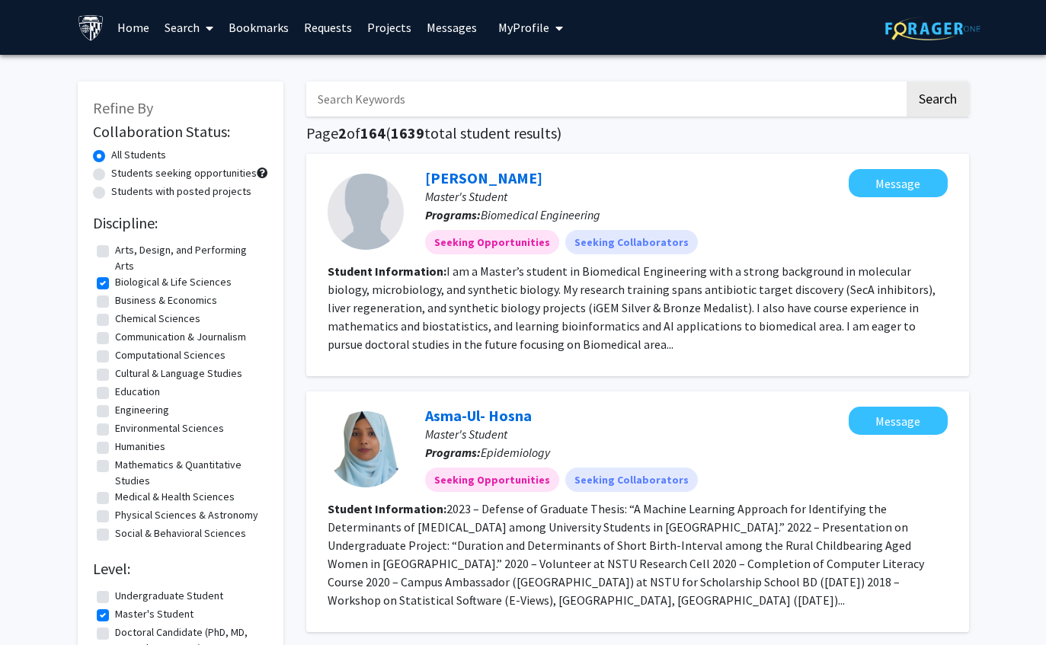
click at [205, 41] on span at bounding box center [207, 28] width 14 height 53
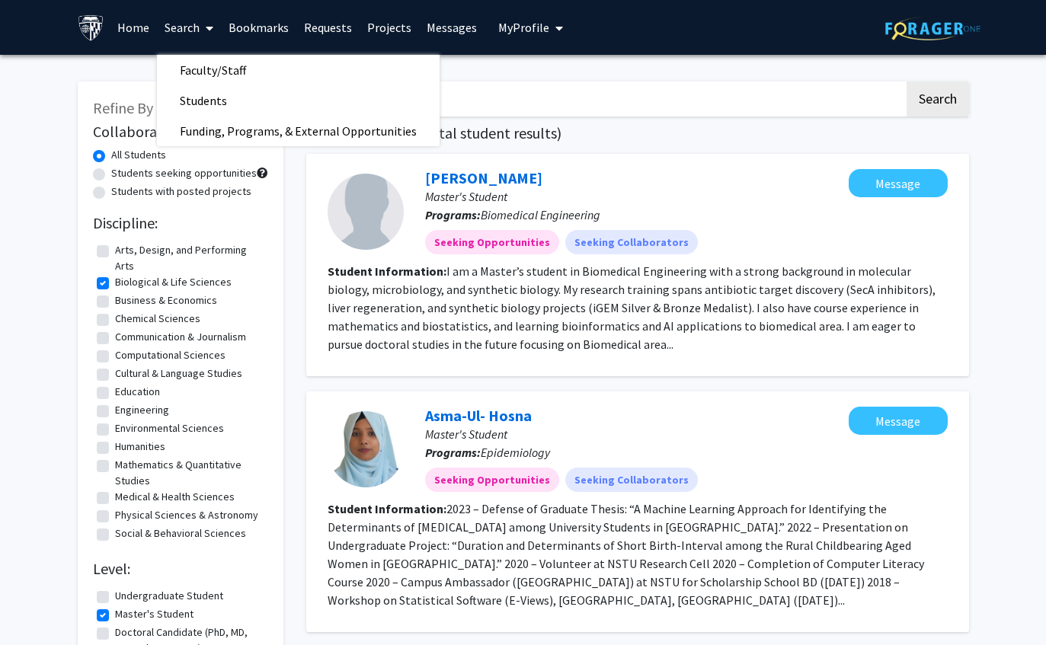
click at [236, 135] on span "Funding, Programs, & External Opportunities" at bounding box center [298, 131] width 283 height 30
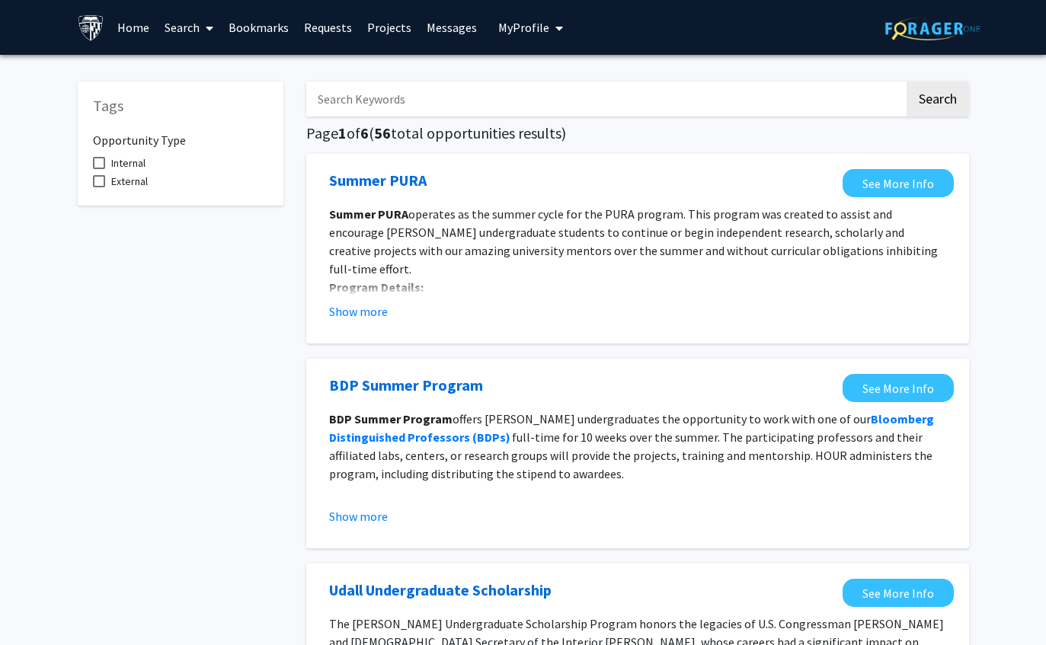
click at [208, 34] on span at bounding box center [207, 28] width 14 height 53
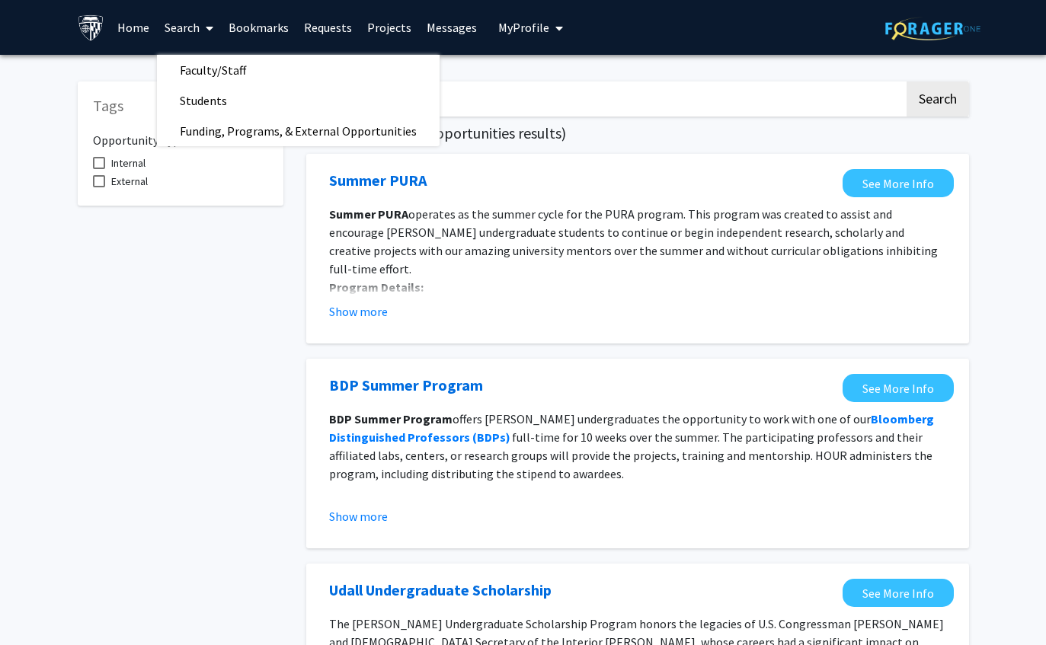
click at [229, 78] on span "Faculty/Staff" at bounding box center [213, 70] width 112 height 30
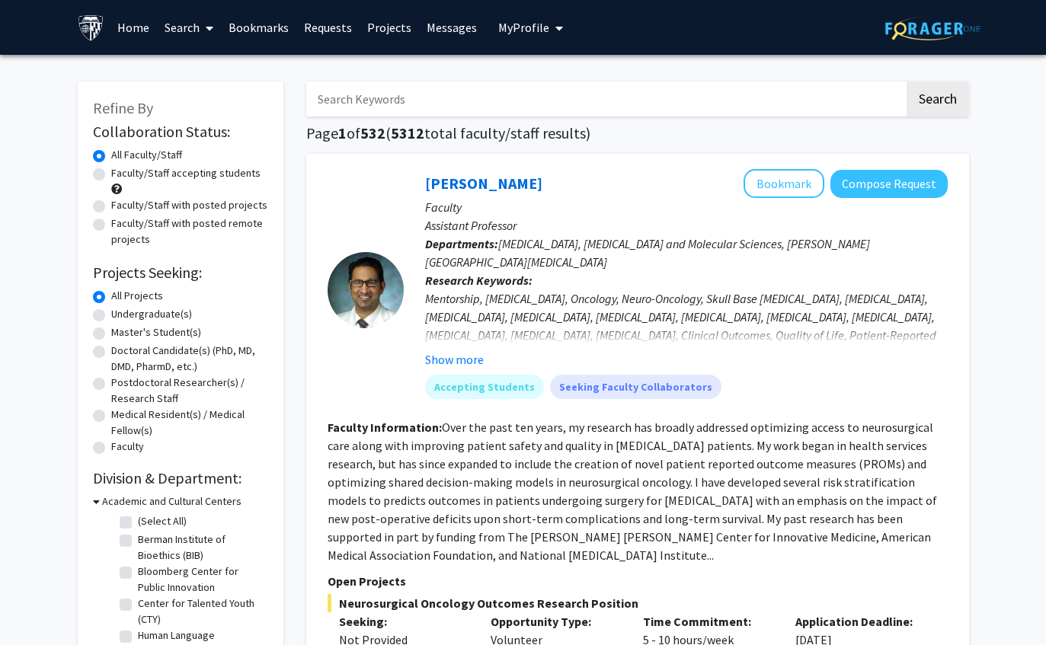
click at [180, 338] on label "Master's Student(s)" at bounding box center [156, 333] width 90 height 16
click at [121, 335] on input "Master's Student(s)" at bounding box center [116, 330] width 10 height 10
radio input "true"
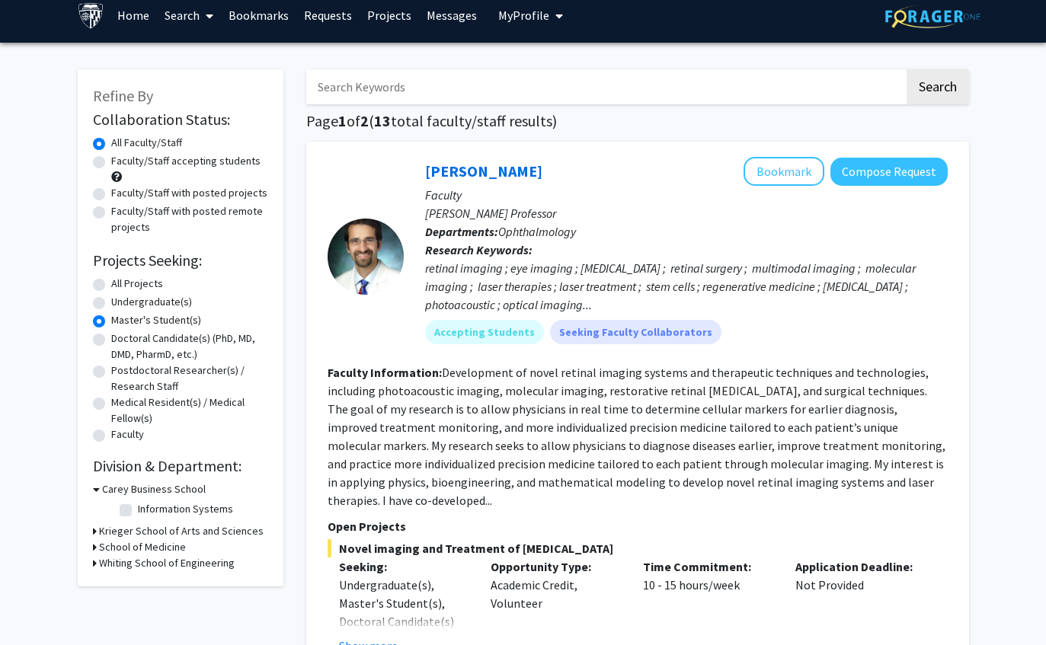
scroll to position [14, 0]
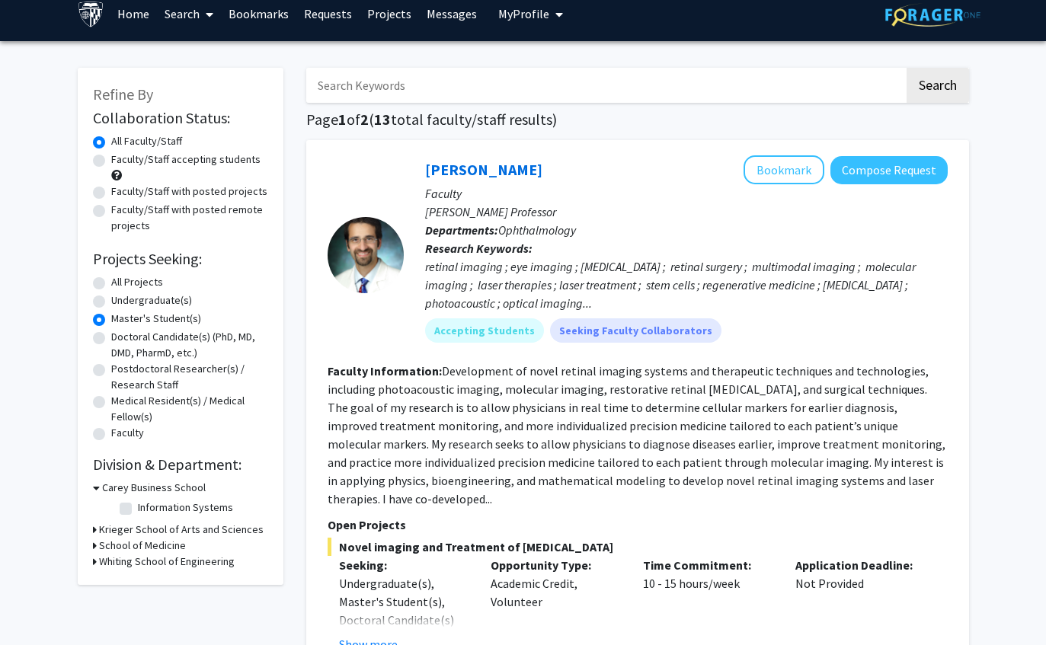
click at [193, 489] on h3 "Carey Business School" at bounding box center [154, 488] width 104 height 16
click at [211, 510] on h3 "Krieger School of Arts and Sciences" at bounding box center [181, 504] width 165 height 16
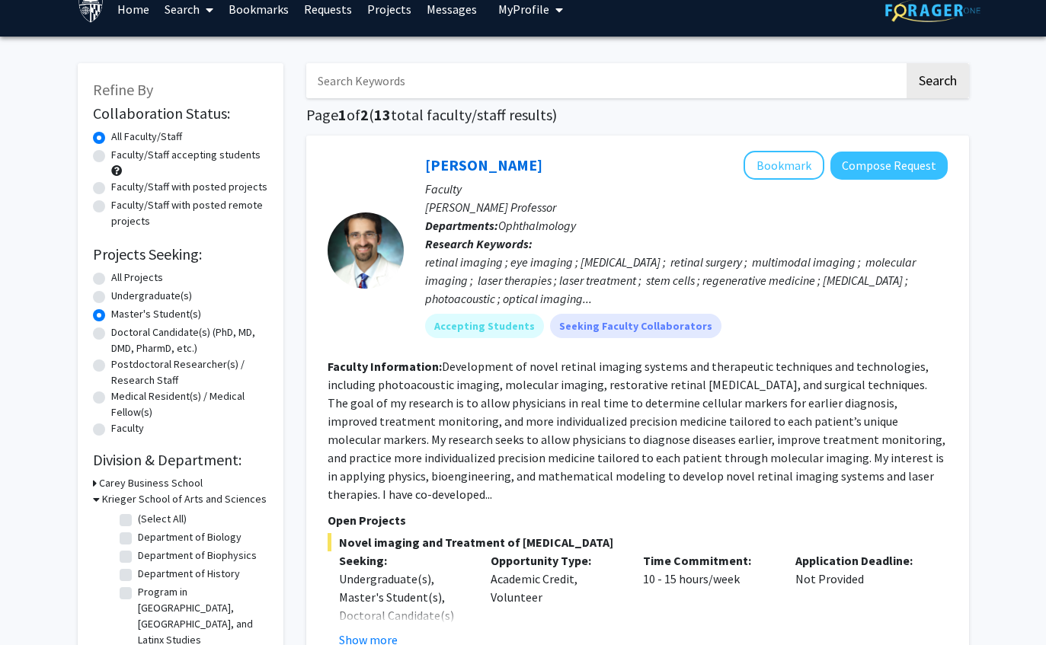
scroll to position [19, 0]
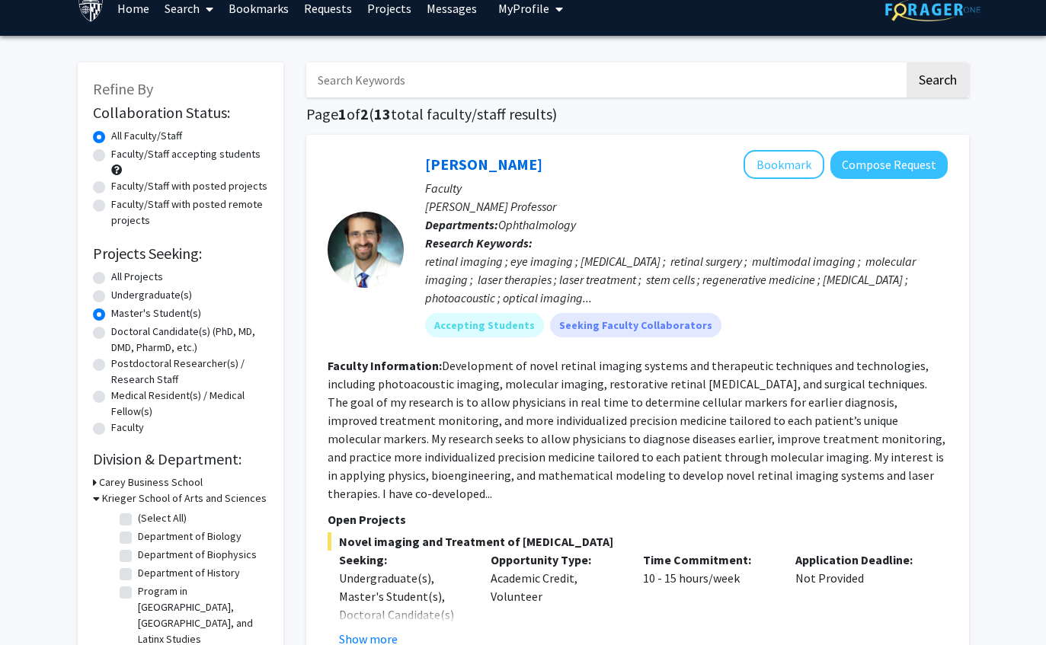
click at [218, 535] on label "Department of Biology" at bounding box center [190, 537] width 104 height 16
click at [148, 535] on input "Department of Biology" at bounding box center [143, 534] width 10 height 10
checkbox input "true"
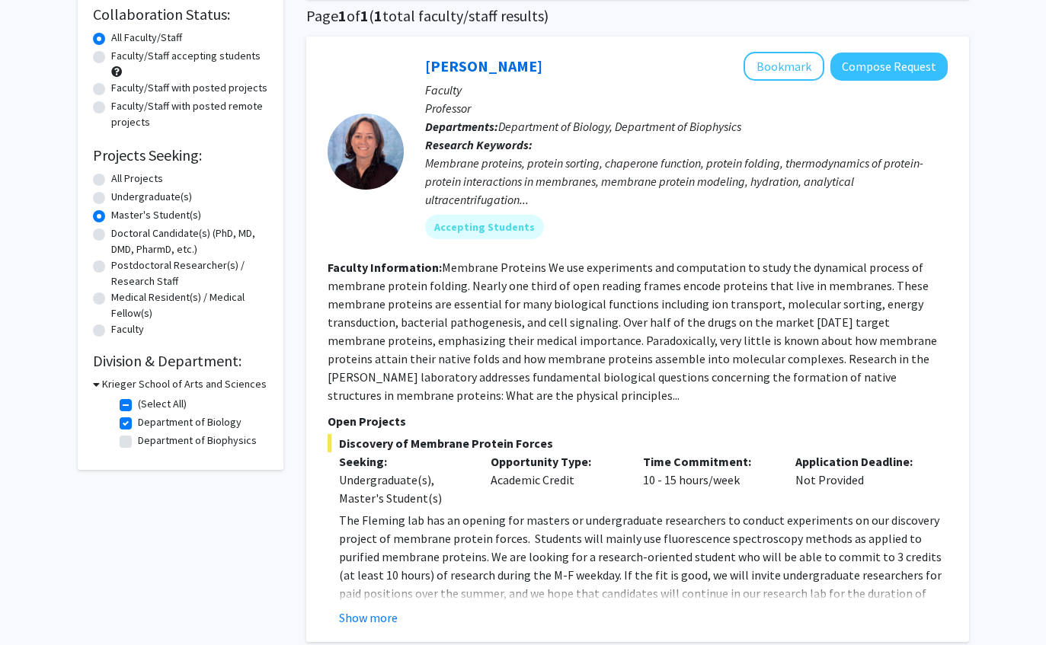
scroll to position [117, 0]
click at [382, 625] on button "Show more" at bounding box center [368, 618] width 59 height 18
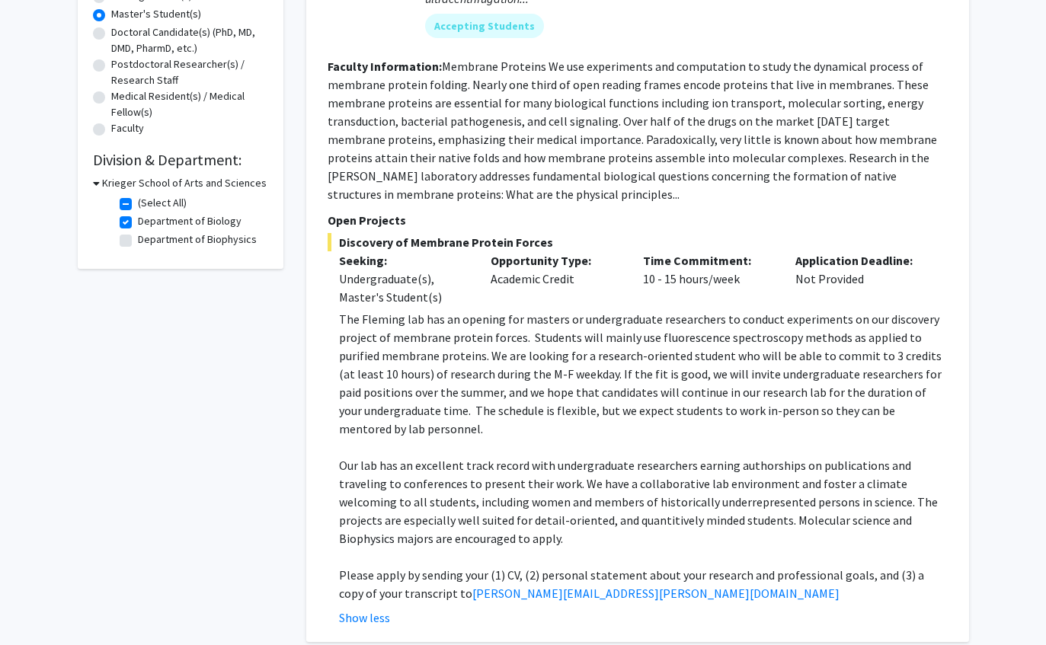
scroll to position [299, 0]
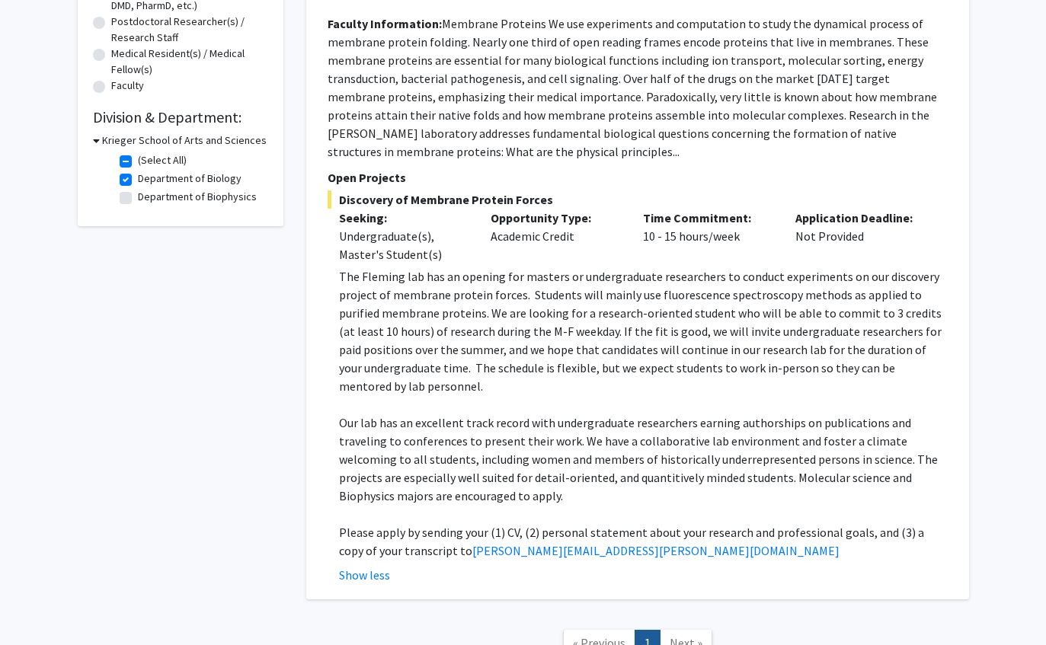
scroll to position [361, 0]
click at [582, 639] on nav "« Previous 1 Next »" at bounding box center [637, 646] width 663 height 62
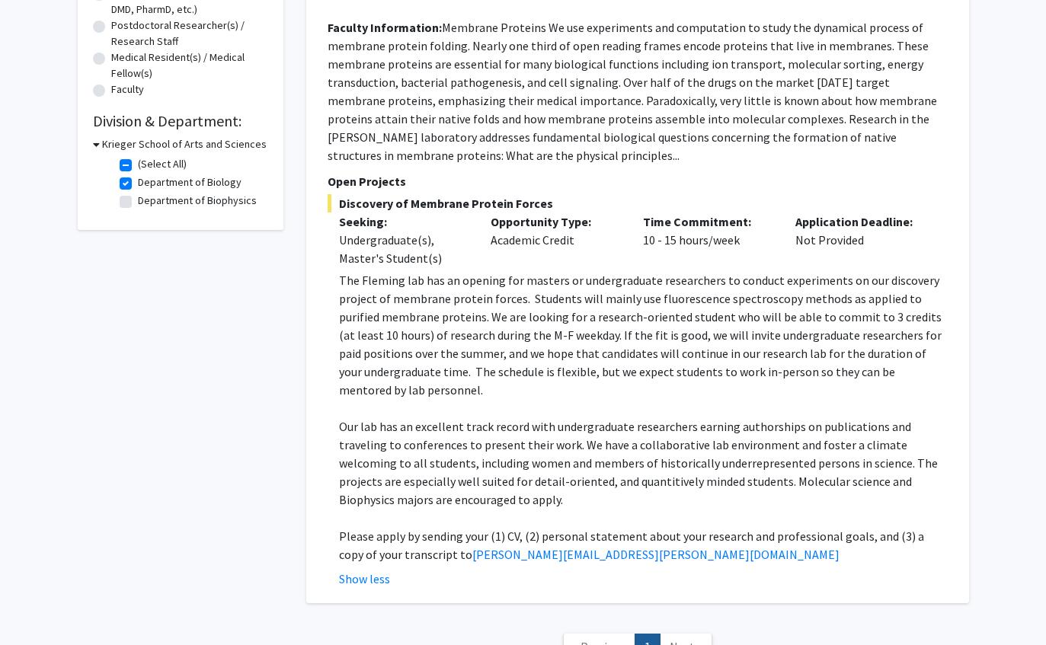
scroll to position [357, 0]
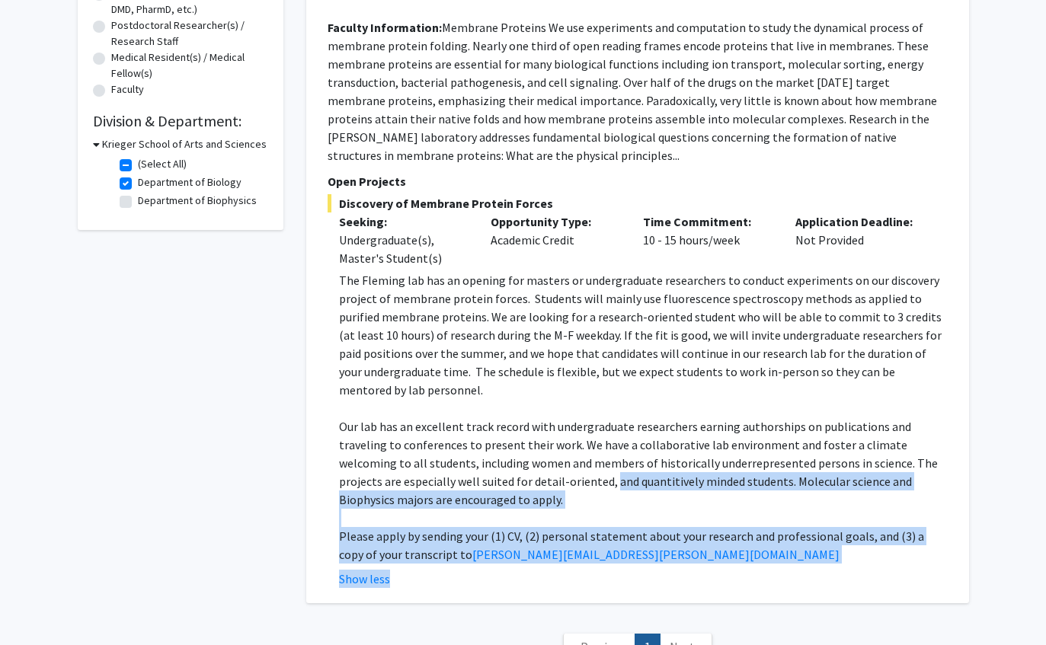
click at [507, 346] on p "The Fleming lab has an opening for masters or undergraduate researchers to cond…" at bounding box center [643, 336] width 609 height 128
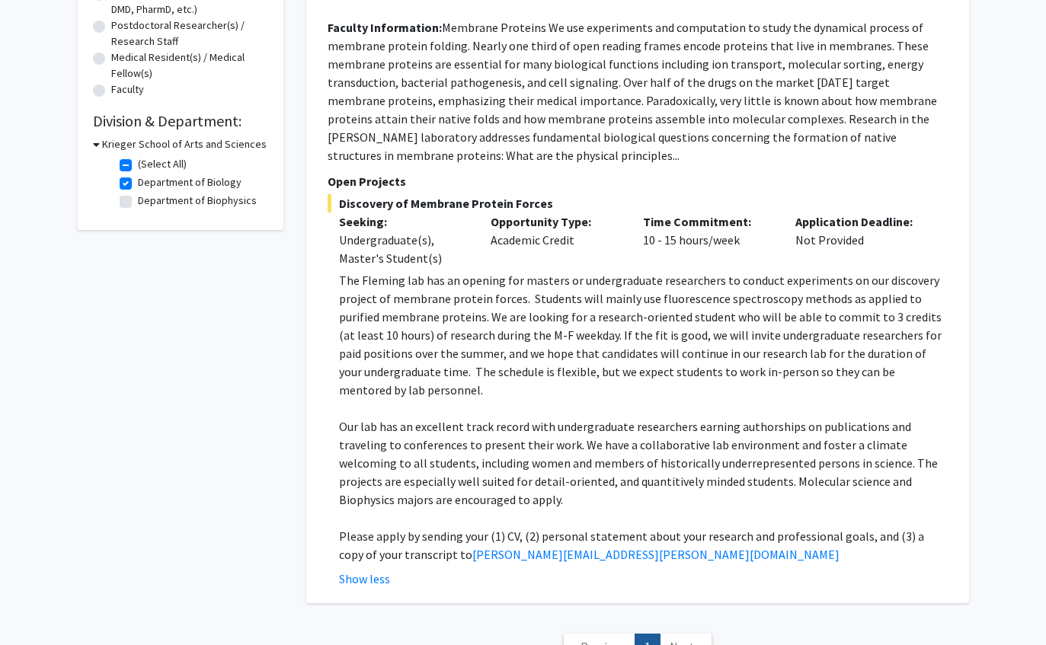
scroll to position [363, 0]
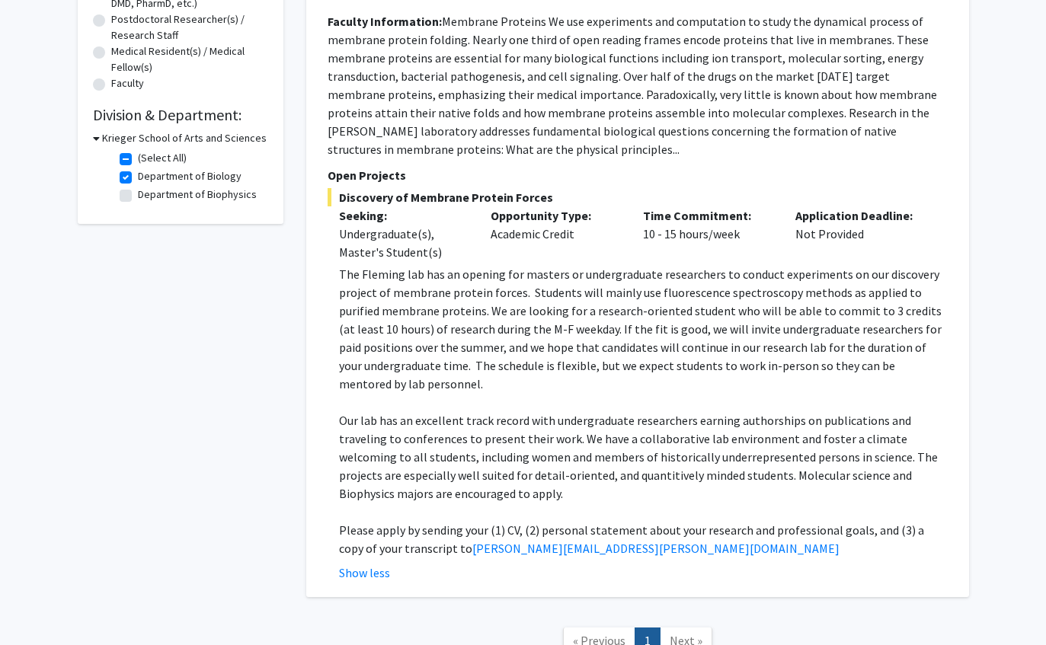
click at [681, 633] on span "Next »" at bounding box center [686, 640] width 33 height 15
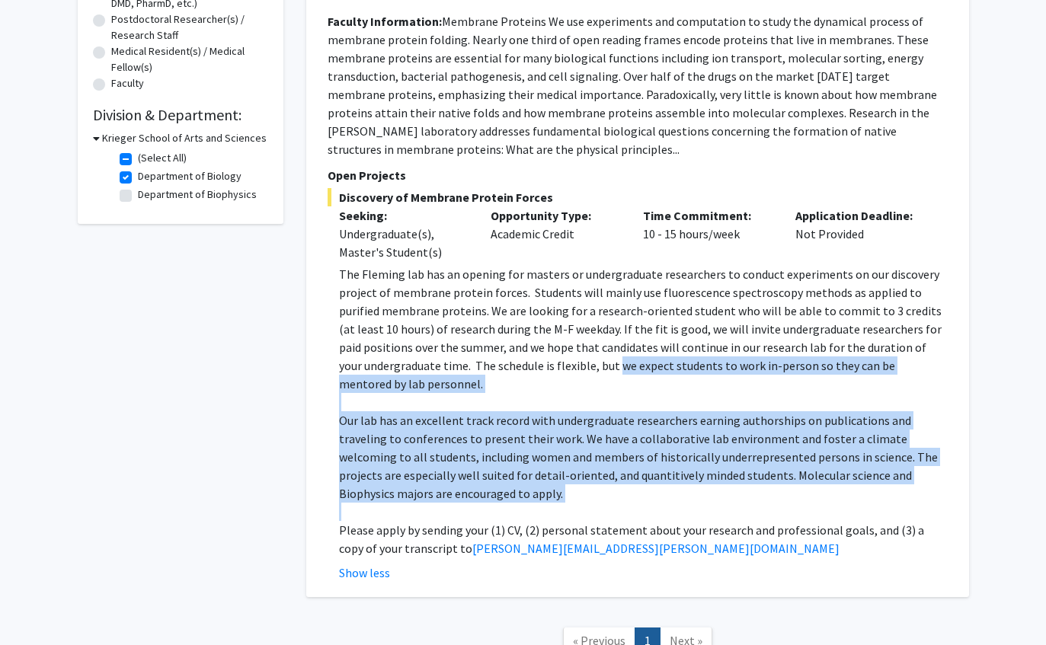
click at [601, 503] on p at bounding box center [643, 512] width 609 height 18
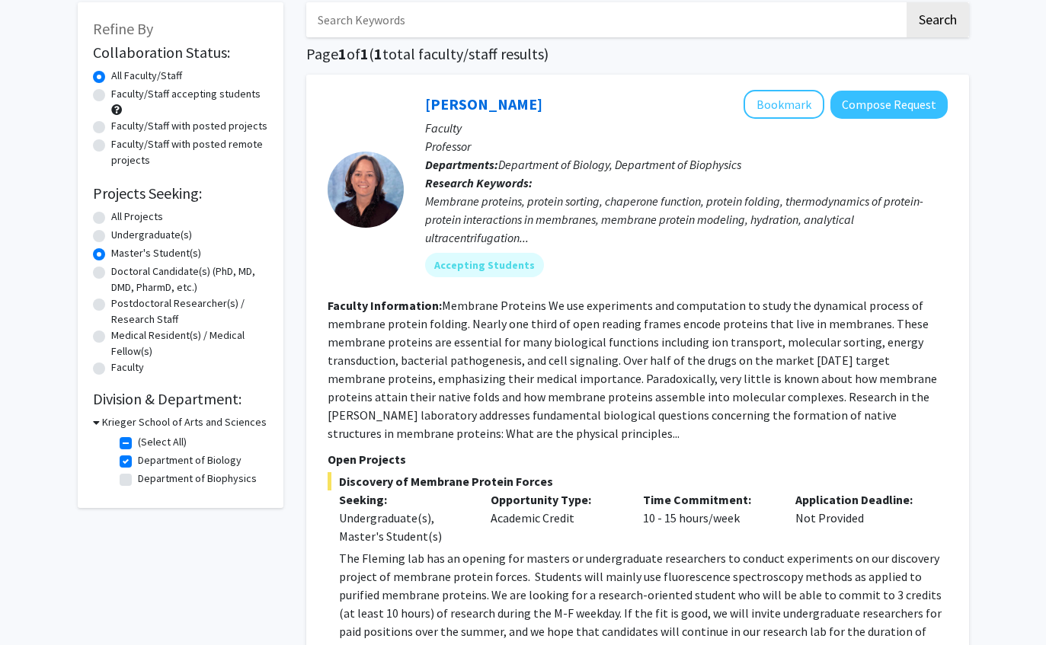
scroll to position [80, 0]
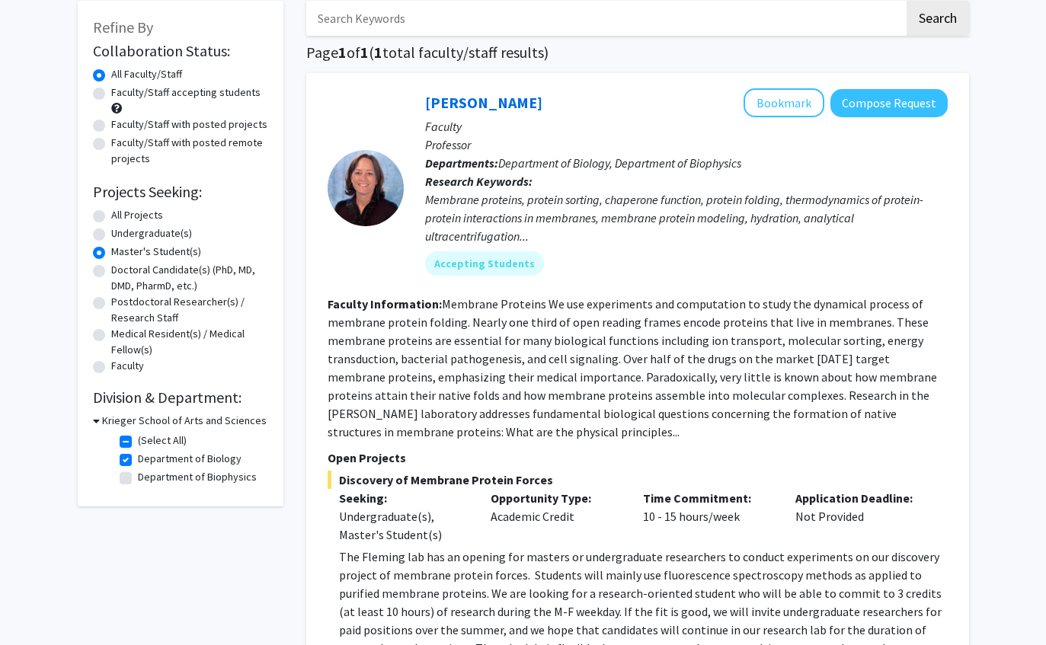
click at [789, 104] on button "Bookmark" at bounding box center [784, 103] width 81 height 29
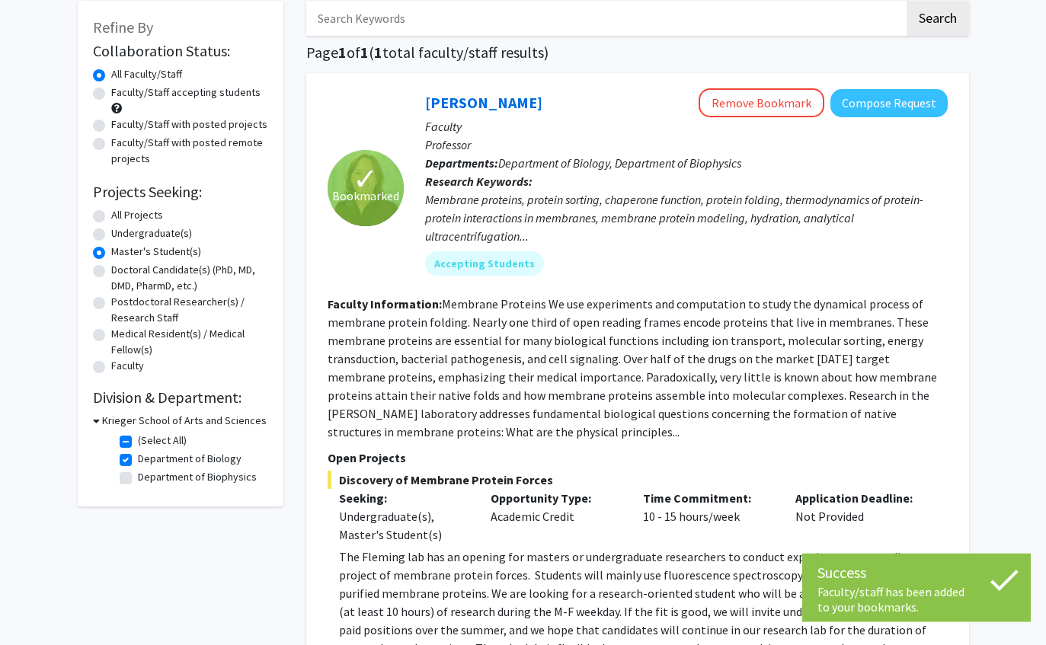
scroll to position [81, 0]
click at [176, 251] on label "Master's Student(s)" at bounding box center [156, 252] width 90 height 16
click at [121, 251] on input "Master's Student(s)" at bounding box center [116, 249] width 10 height 10
click at [153, 248] on label "Master's Student(s)" at bounding box center [156, 252] width 90 height 16
click at [121, 248] on input "Master's Student(s)" at bounding box center [116, 249] width 10 height 10
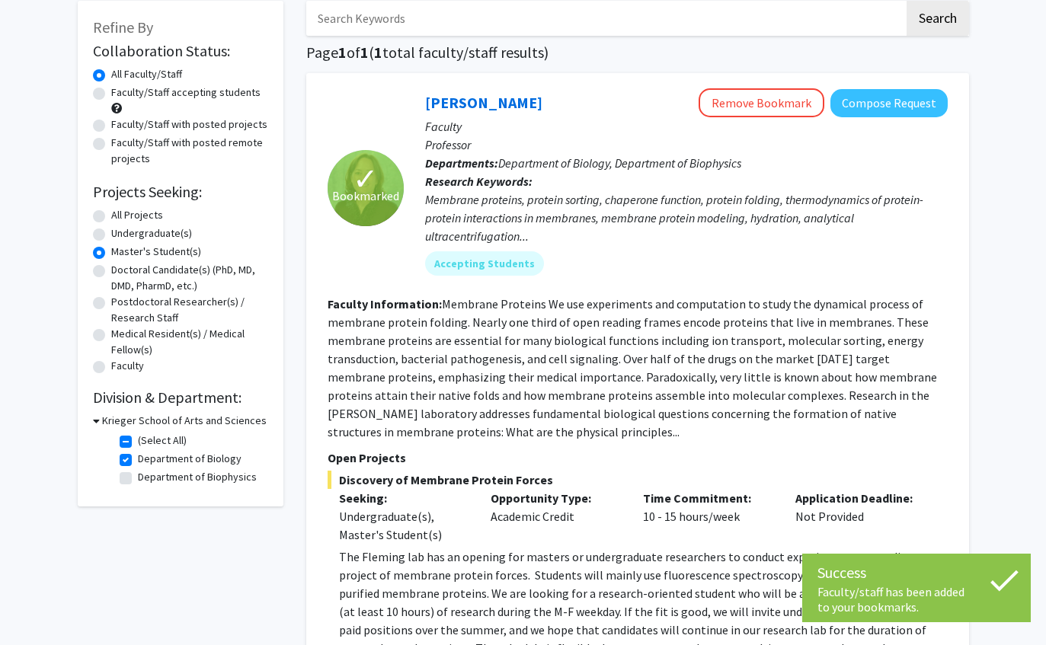
click at [139, 210] on label "All Projects" at bounding box center [137, 215] width 52 height 16
click at [121, 210] on input "All Projects" at bounding box center [116, 212] width 10 height 10
radio input "true"
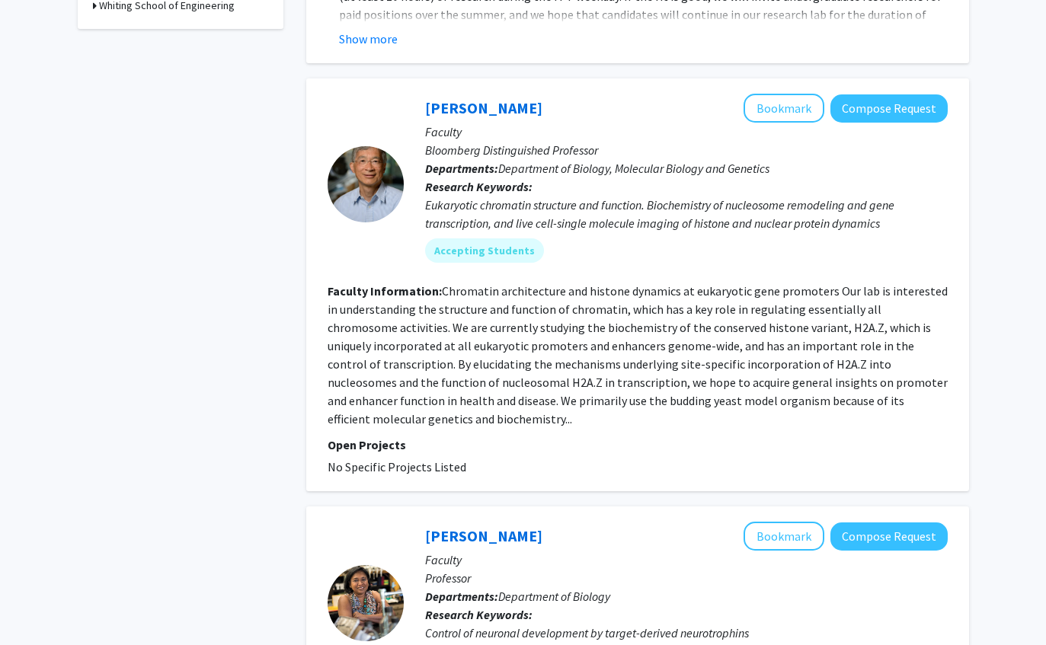
scroll to position [696, 0]
click at [732, 387] on fg-read-more "Chromatin architecture and histone dynamics at eukaryotic gene promoters Our la…" at bounding box center [638, 354] width 620 height 143
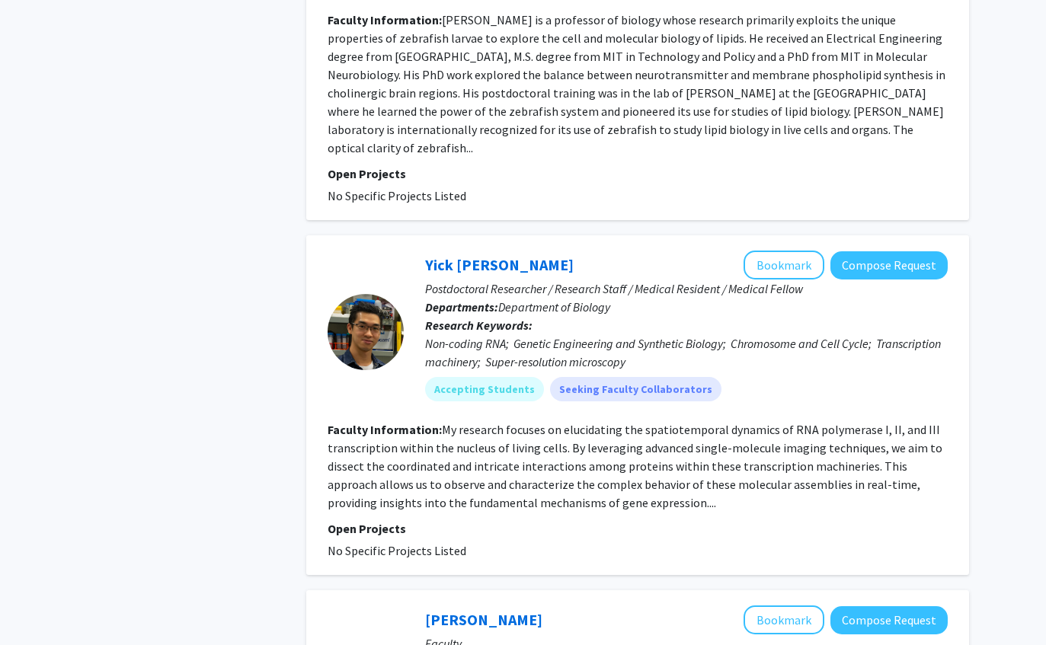
scroll to position [3514, 0]
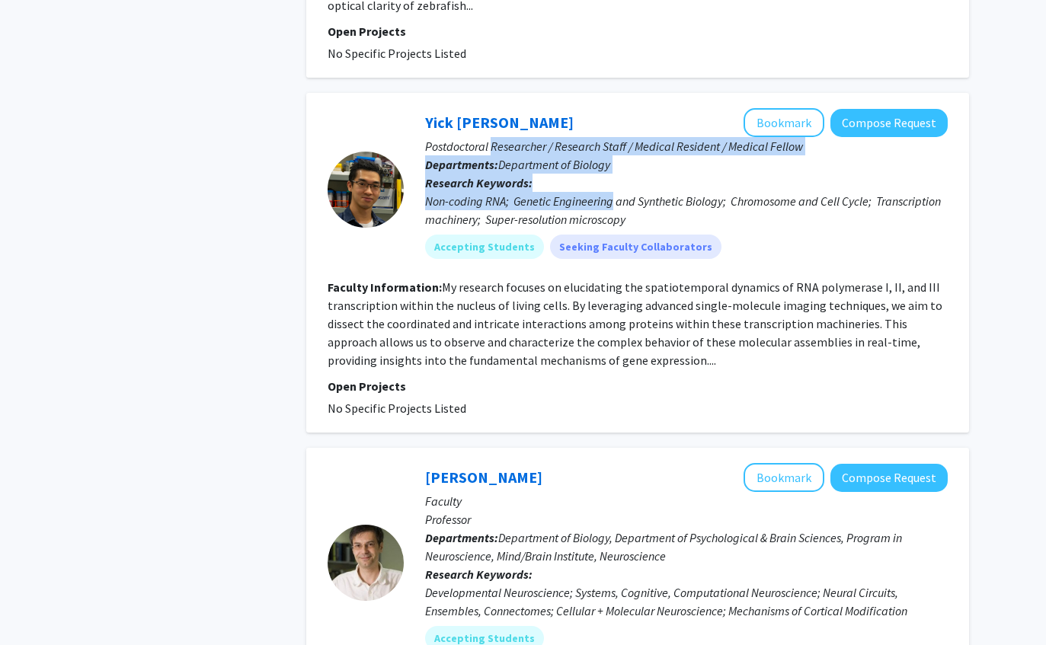
click at [602, 328] on fg-read-more "My research focuses on elucidating the spatiotemporal dynamics of RNA polymeras…" at bounding box center [635, 324] width 615 height 88
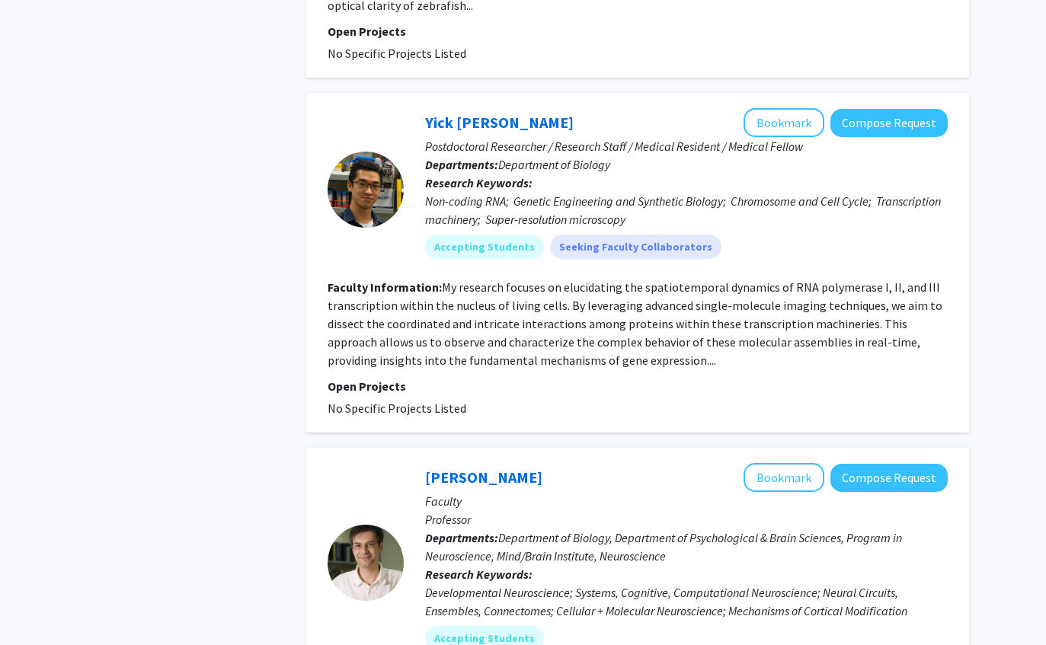
click at [488, 114] on link "Yick Hin Ling" at bounding box center [499, 123] width 149 height 19
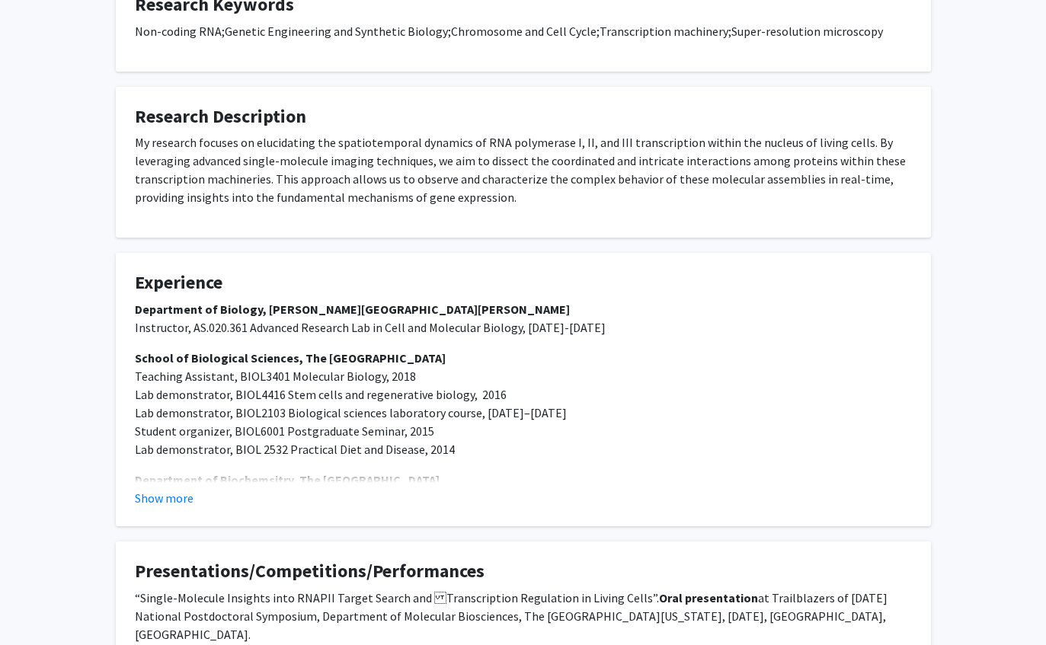
scroll to position [455, 0]
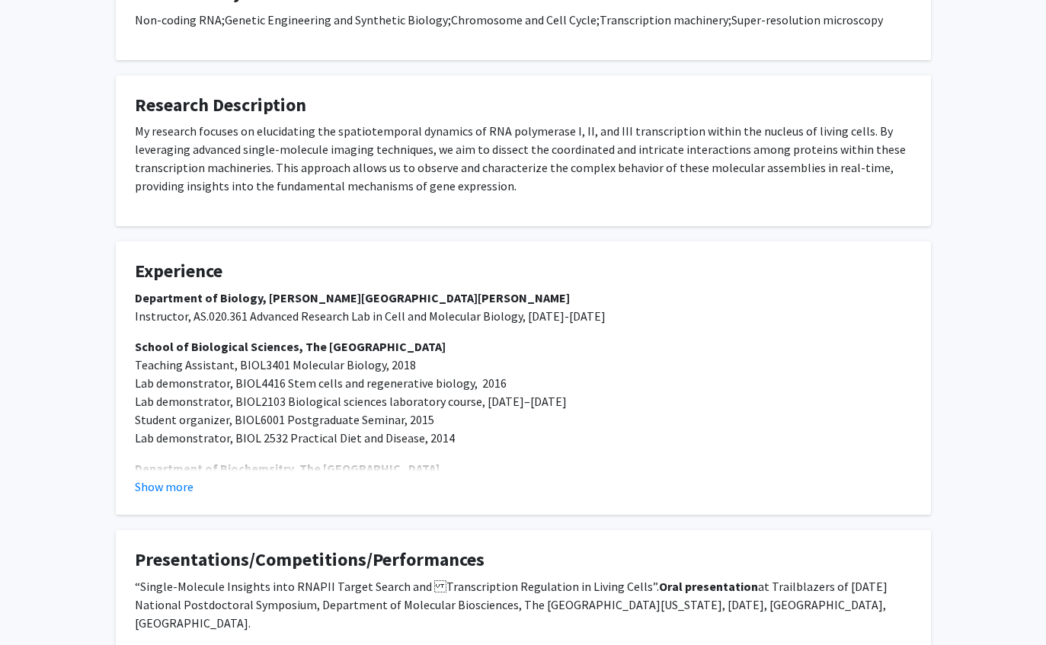
click at [171, 482] on fg-card "Experience Department of Biology, Johns Hopkins University Instructor, AS.020.3…" at bounding box center [523, 379] width 815 height 274
click at [178, 479] on button "Show more" at bounding box center [164, 488] width 59 height 18
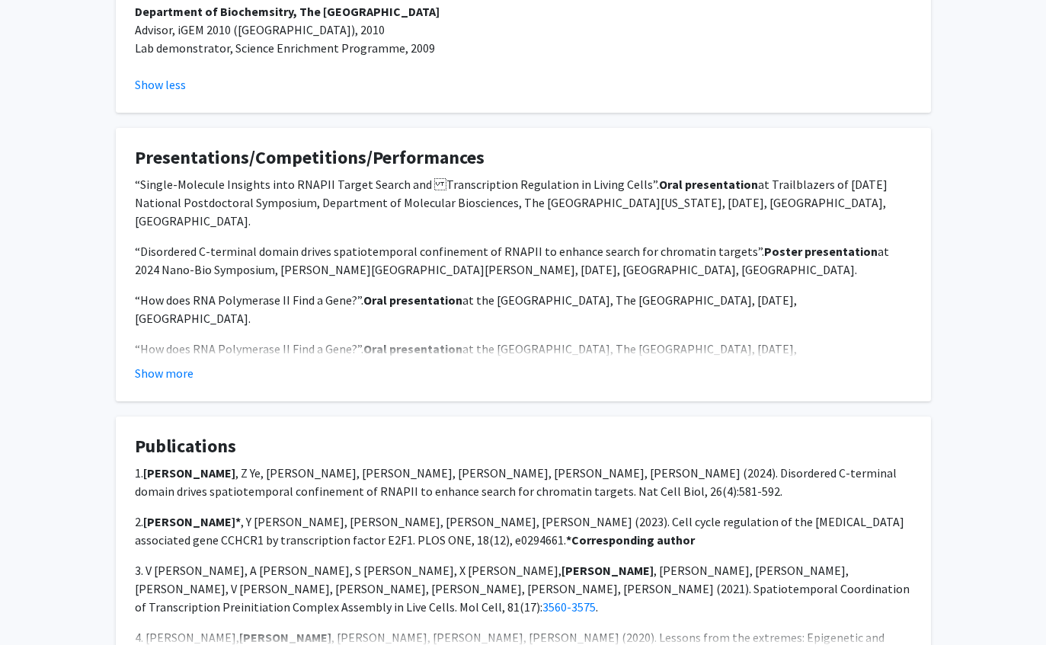
scroll to position [913, 0]
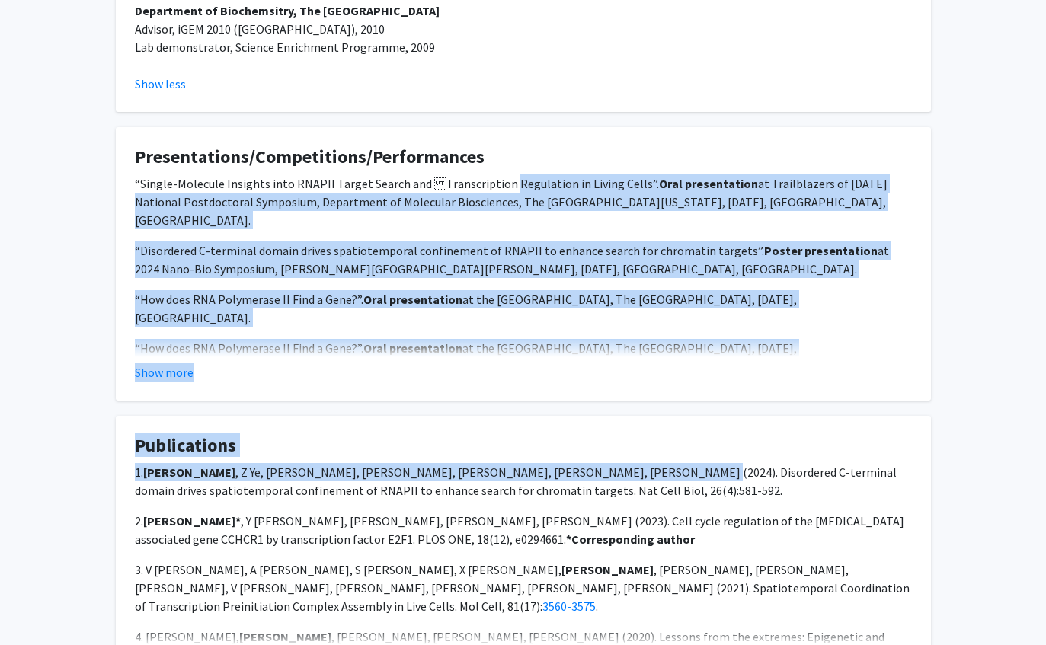
click at [546, 91] on div "Yick Hin Ling Bookmark Compose Request Degrees: PhD Departments: Department of …" at bounding box center [523, 47] width 838 height 1789
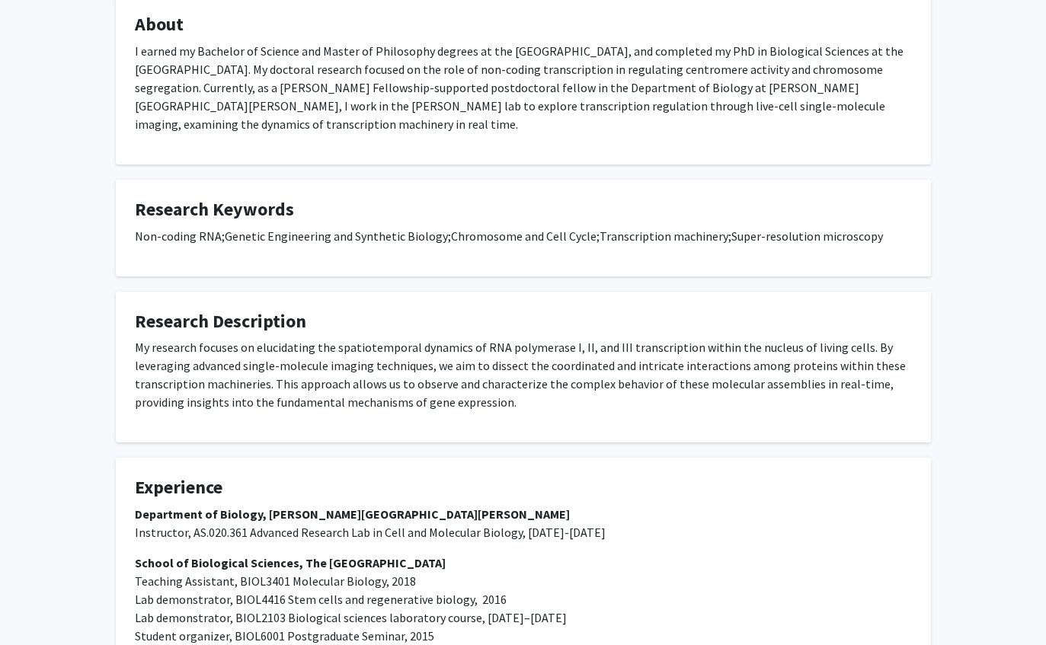
scroll to position [0, 0]
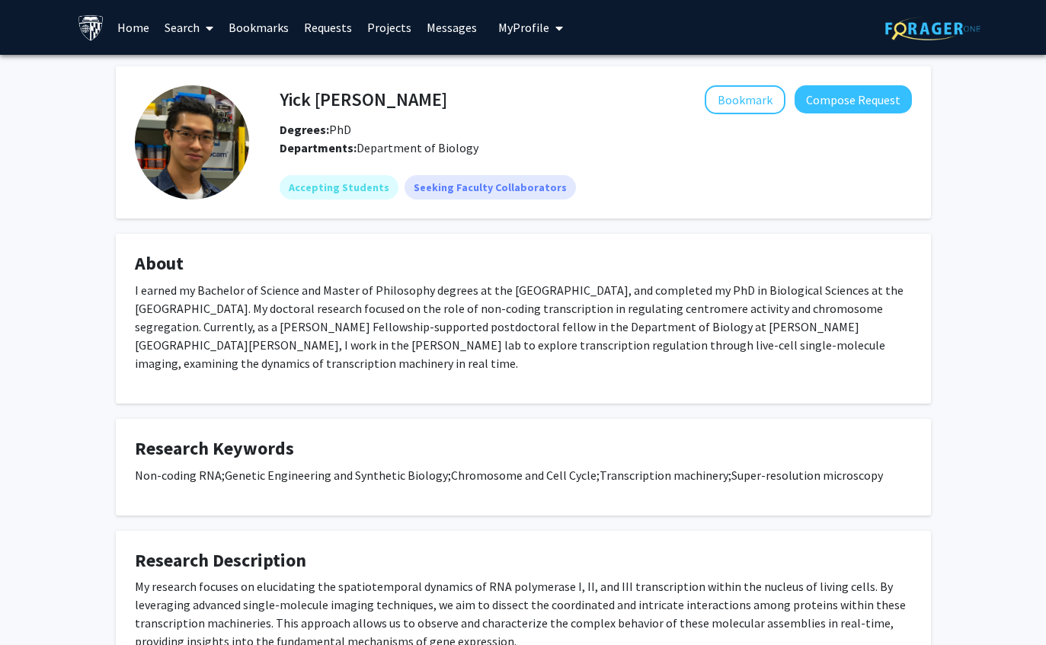
click at [368, 32] on link "Projects" at bounding box center [389, 27] width 59 height 53
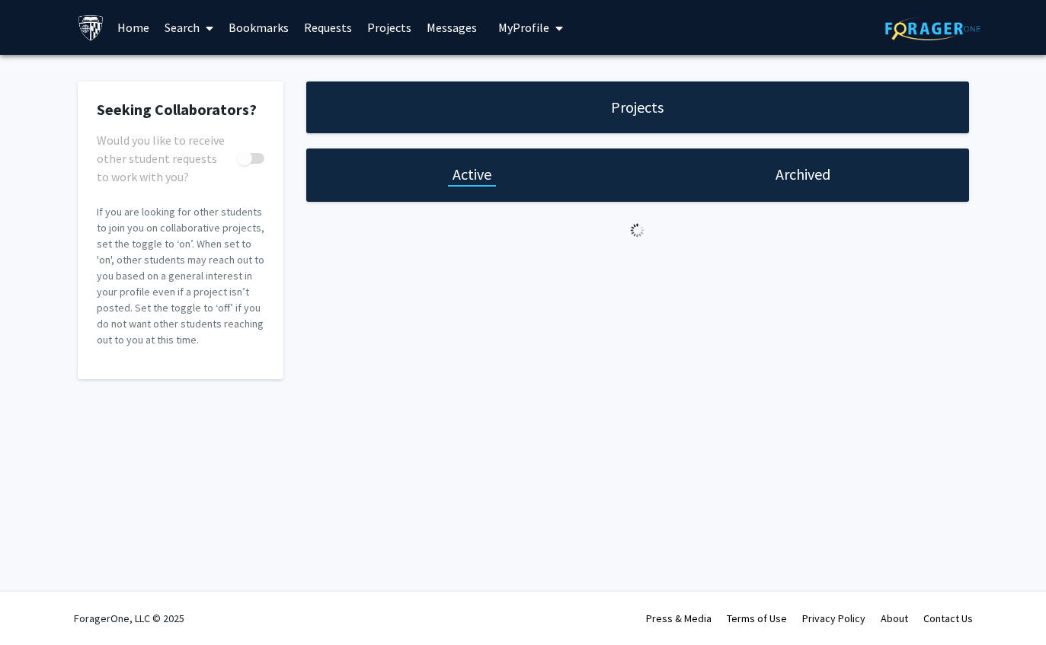
checkbox input "true"
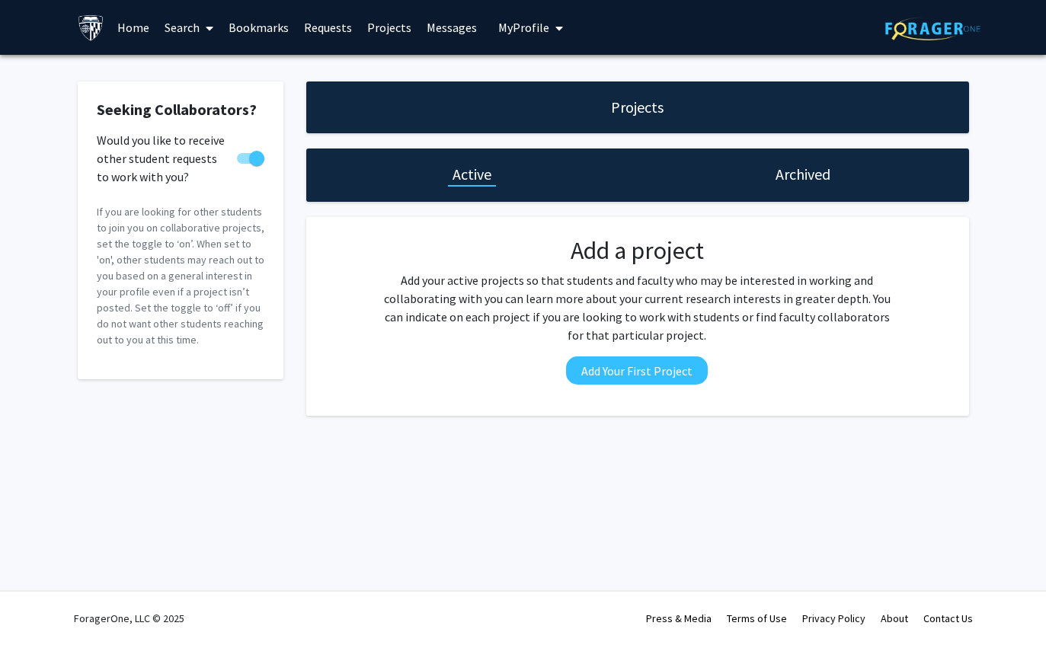
click at [328, 41] on link "Requests" at bounding box center [327, 27] width 63 height 53
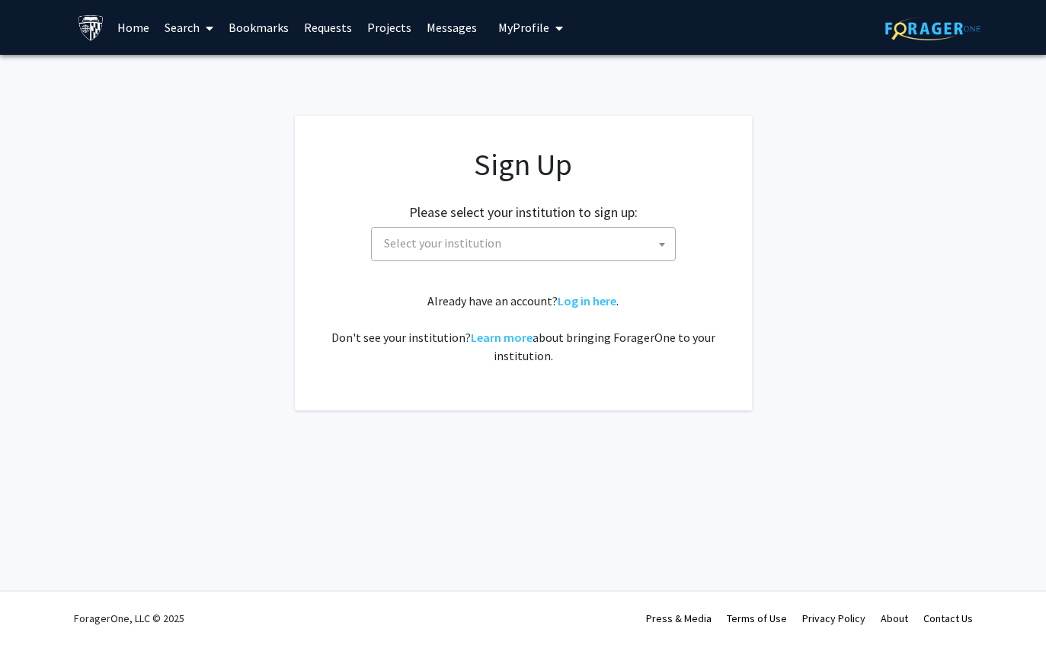
click at [578, 301] on link "Log in here" at bounding box center [587, 300] width 59 height 15
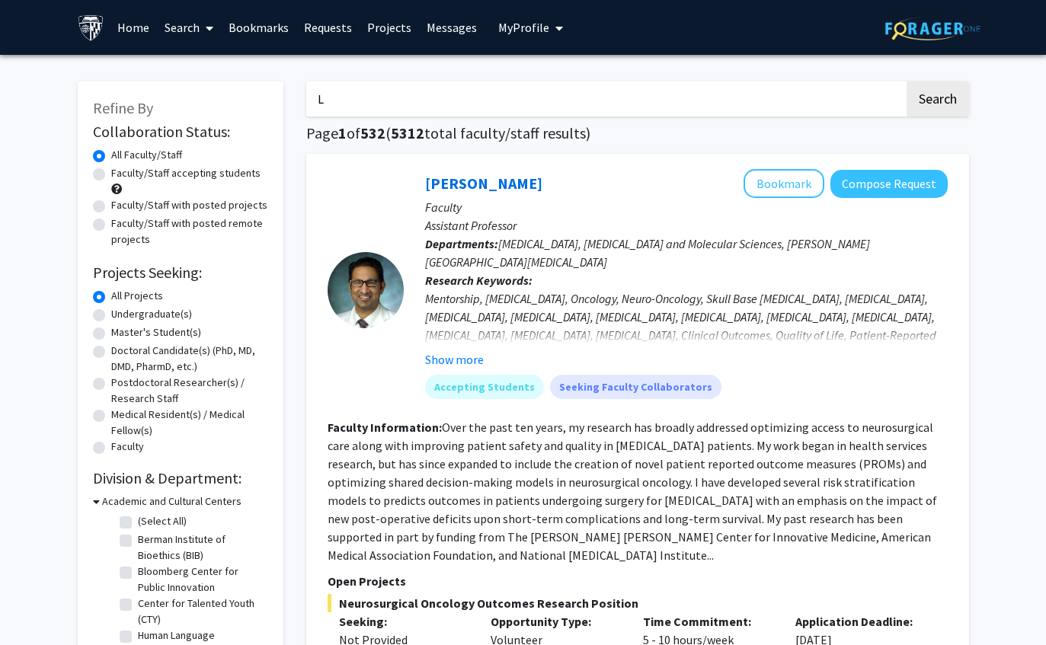
type input "L"
click at [201, 30] on span at bounding box center [207, 28] width 14 height 53
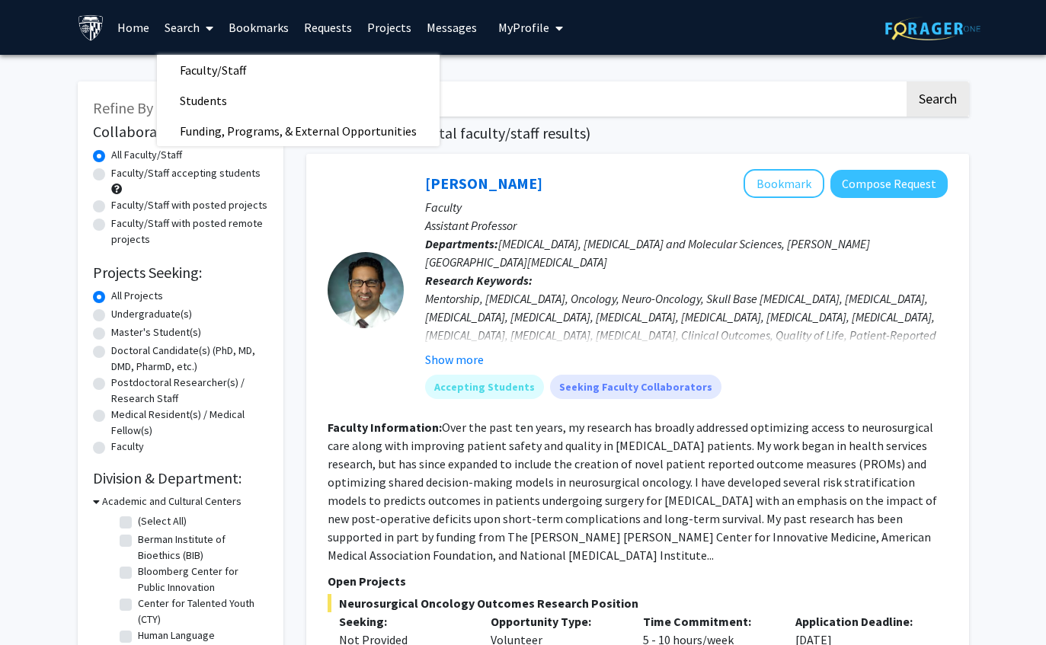
click at [213, 27] on icon at bounding box center [210, 28] width 8 height 12
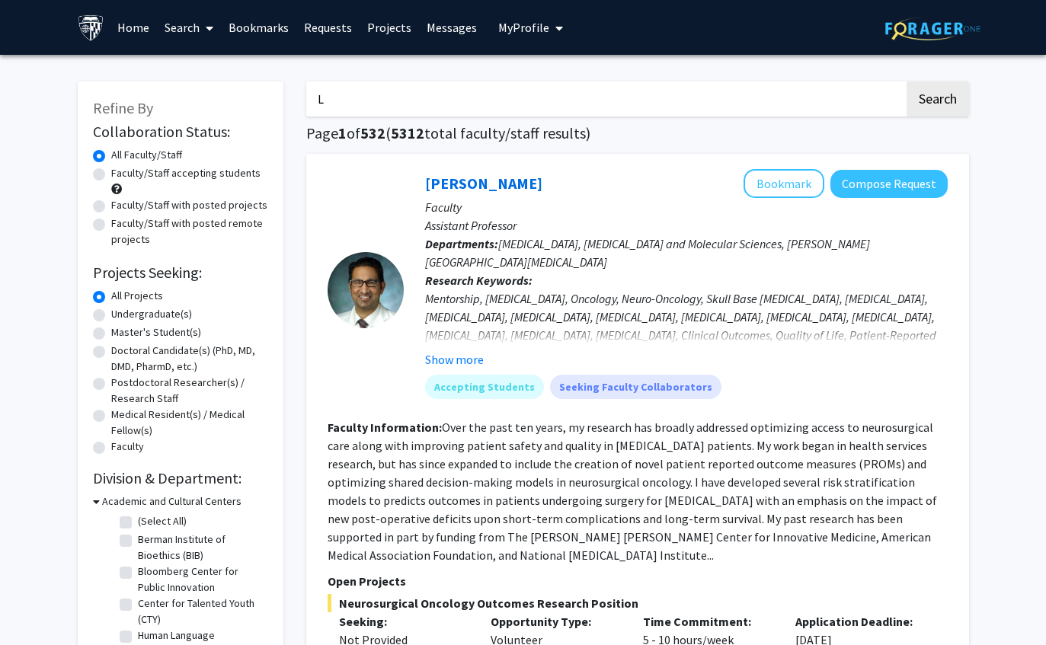
click at [289, 37] on link "Bookmarks" at bounding box center [258, 27] width 75 height 53
